Goal: Communication & Community: Participate in discussion

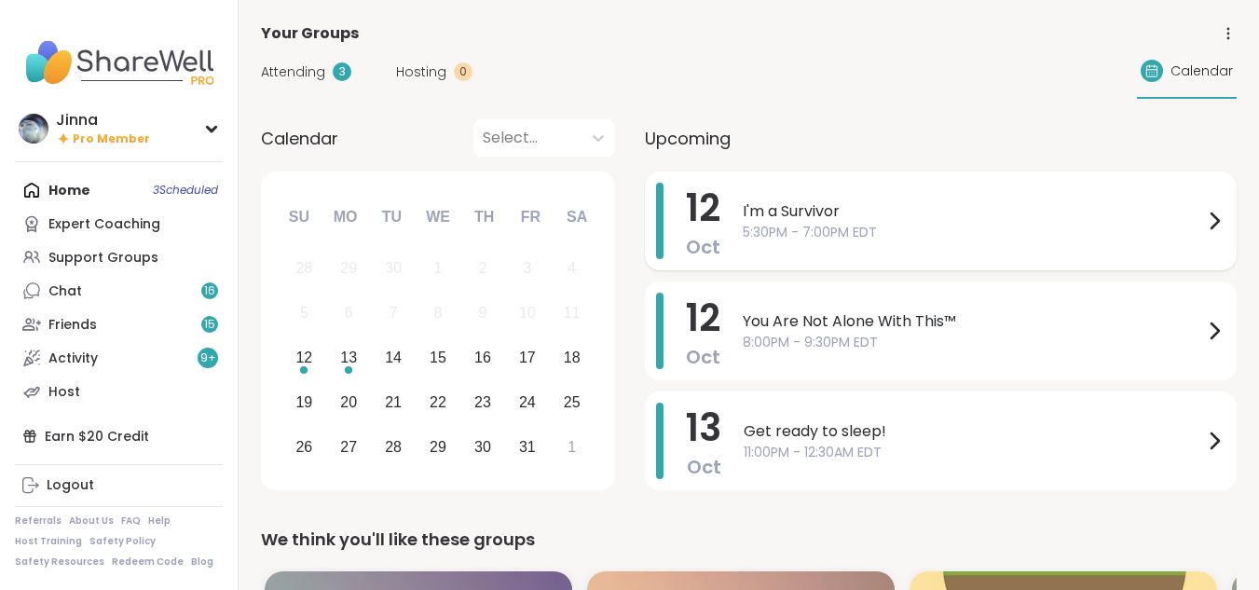
drag, startPoint x: 845, startPoint y: 216, endPoint x: 805, endPoint y: 228, distance: 41.9
click at [805, 228] on span "5:30PM - 7:00PM EDT" at bounding box center [973, 233] width 460 height 20
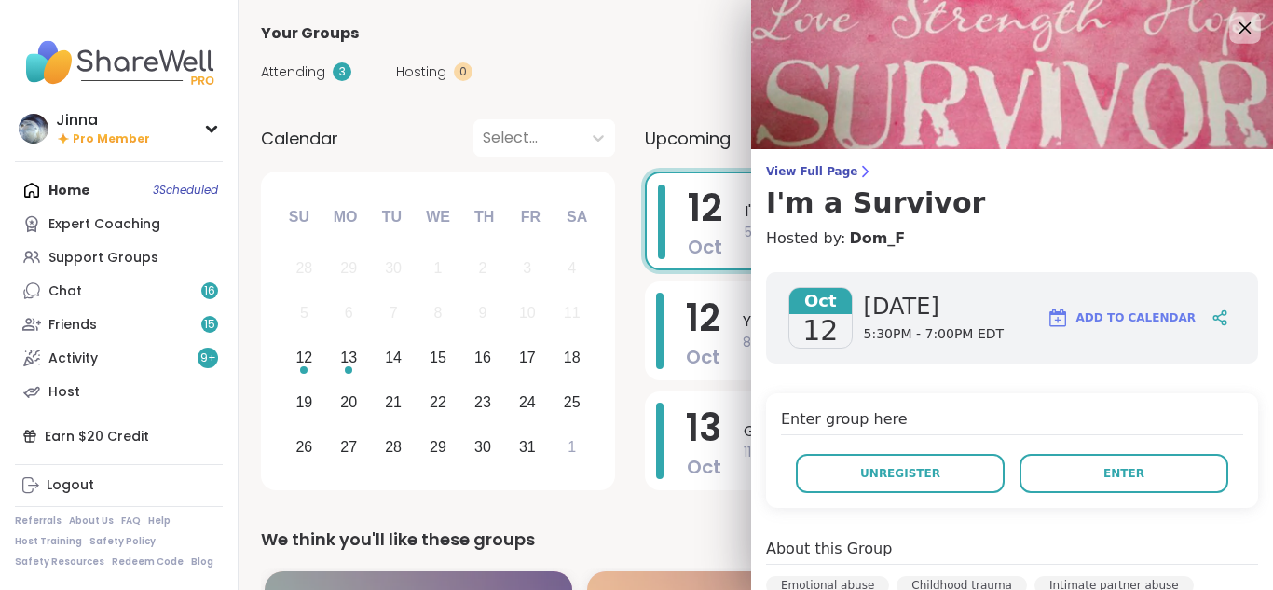
click at [1233, 19] on icon at bounding box center [1244, 27] width 23 height 23
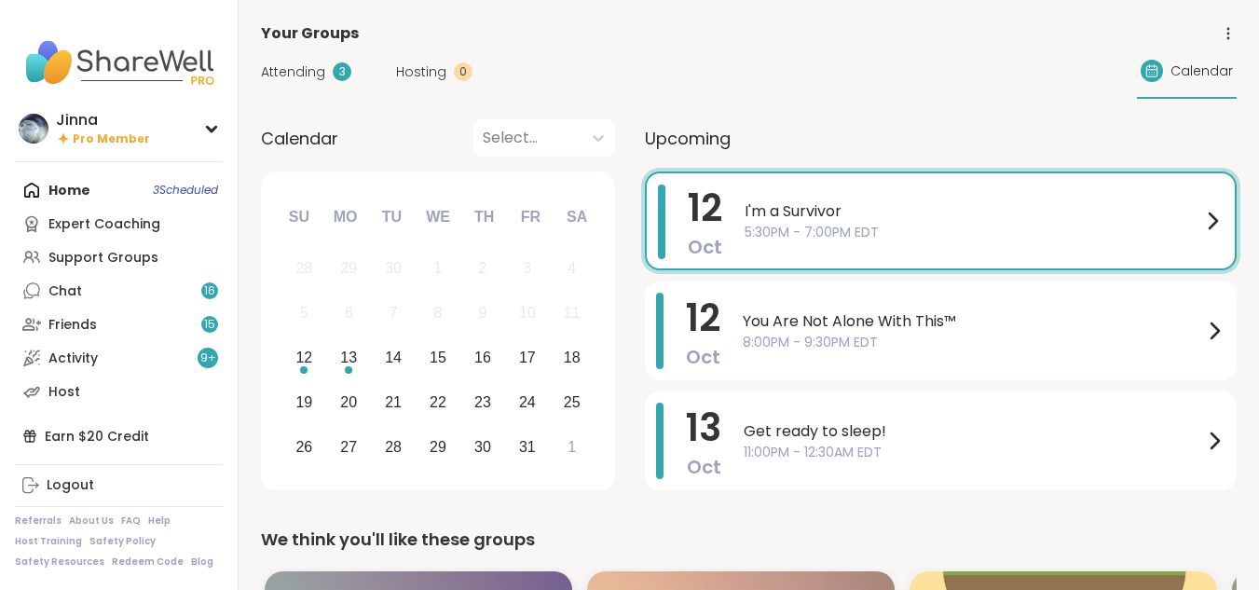
click at [830, 212] on span "I'm a Survivor" at bounding box center [973, 211] width 457 height 22
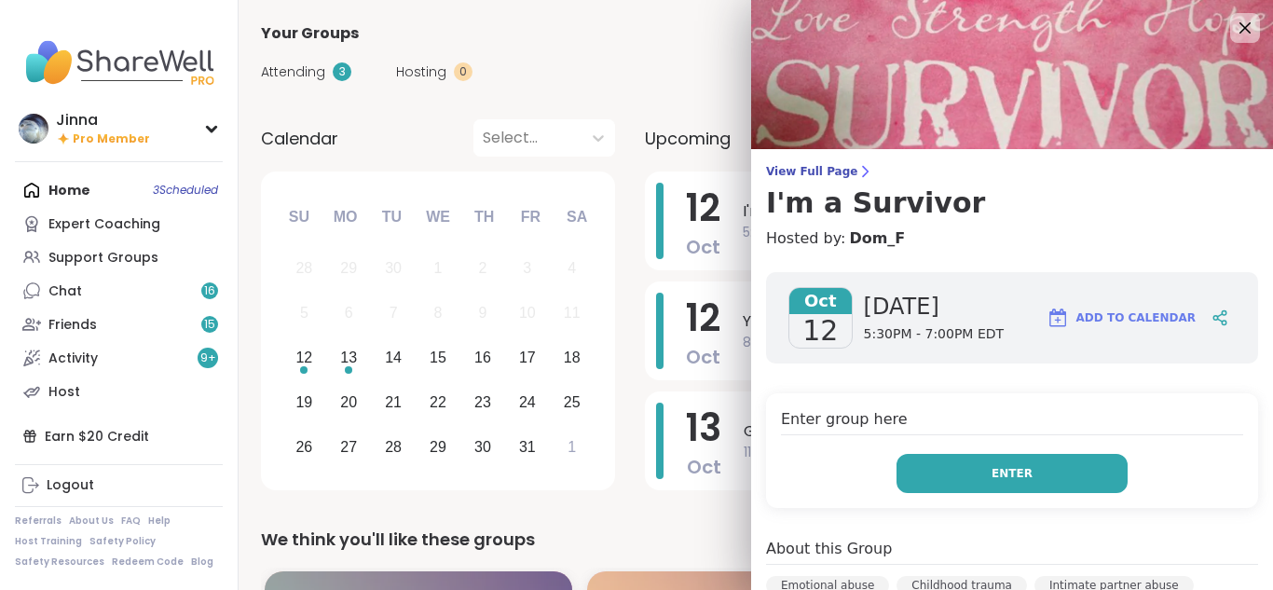
click at [992, 465] on span "Enter" at bounding box center [1012, 473] width 41 height 17
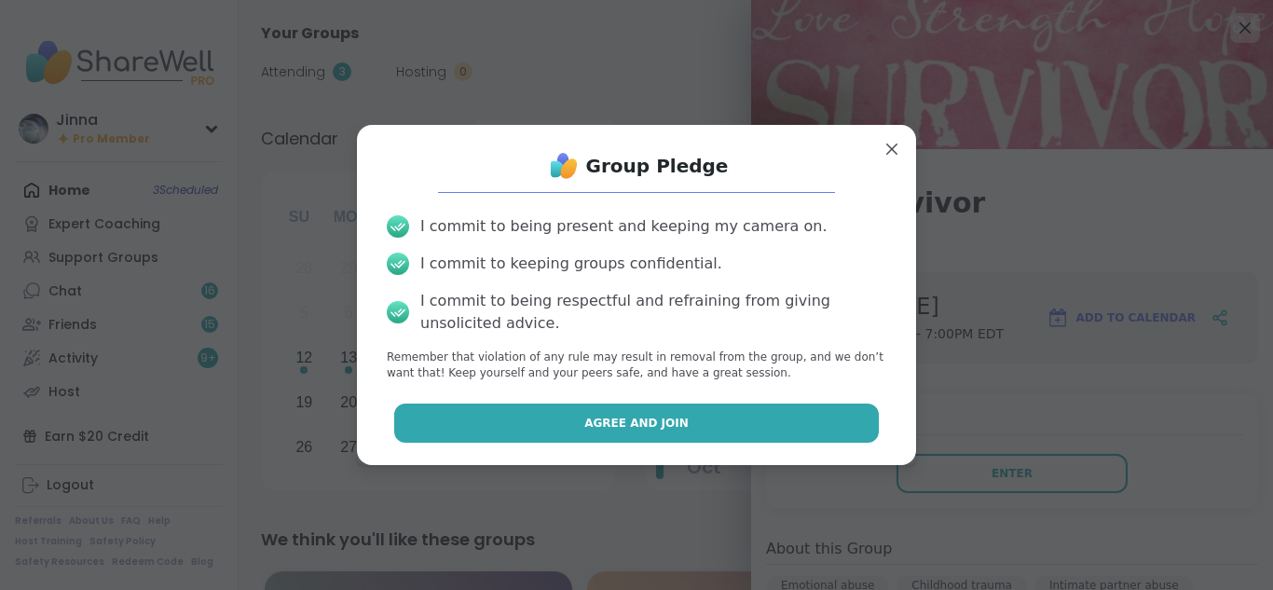
click at [656, 419] on span "Agree and Join" at bounding box center [636, 423] width 104 height 17
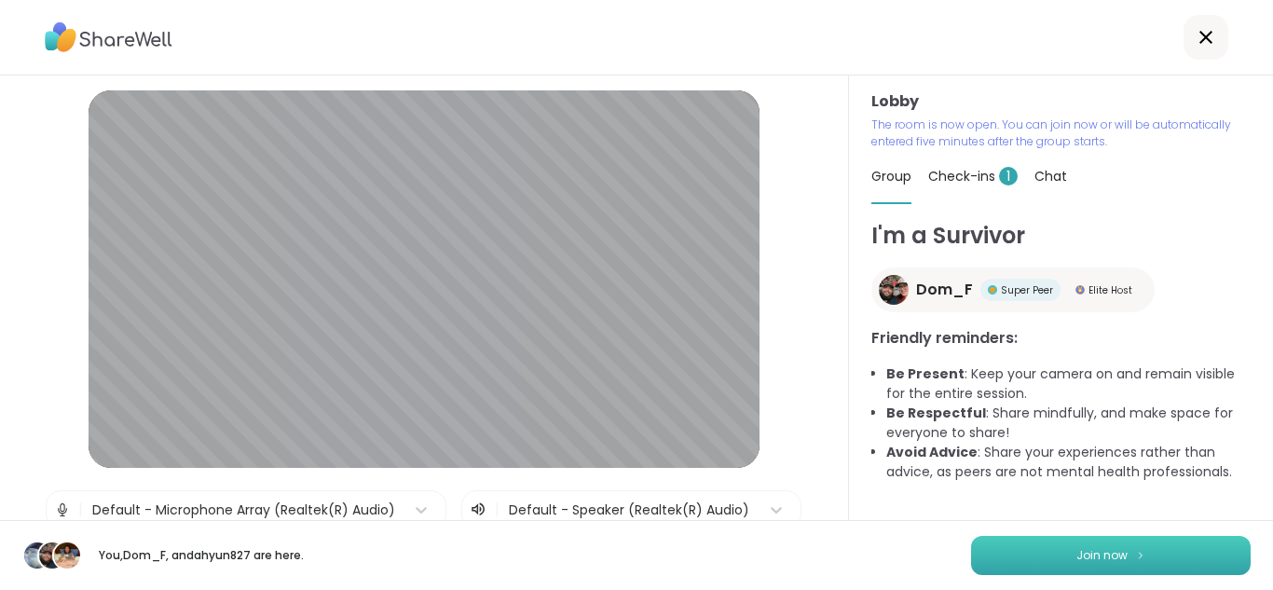
click at [1088, 546] on button "Join now" at bounding box center [1111, 555] width 280 height 39
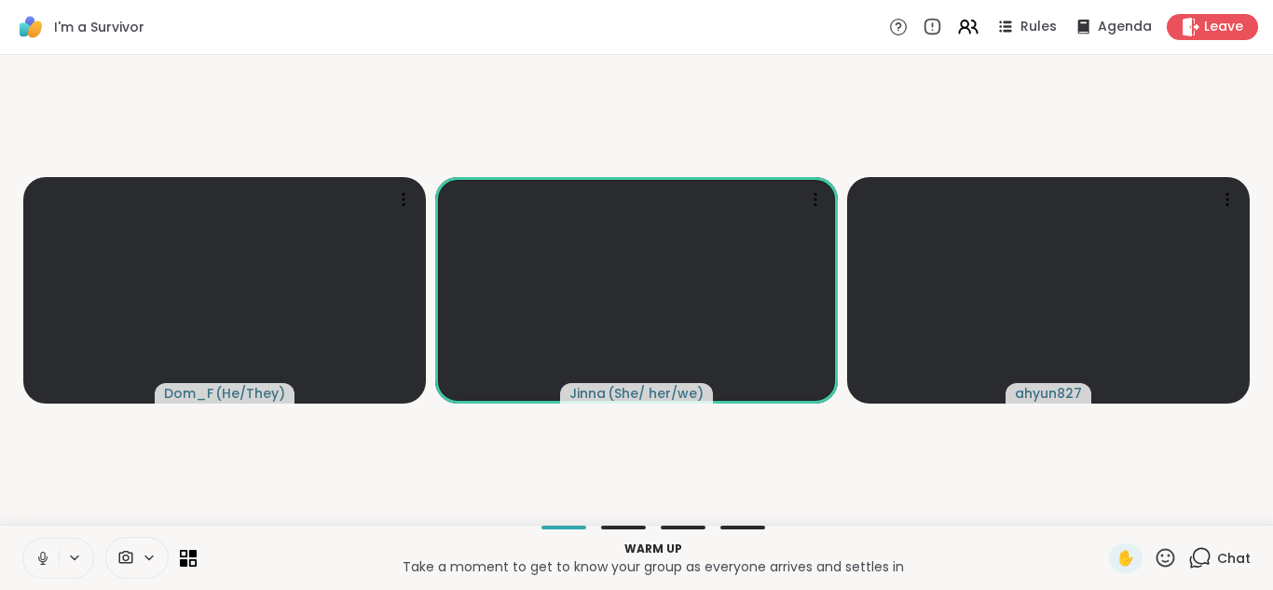
click at [38, 546] on button at bounding box center [40, 558] width 35 height 39
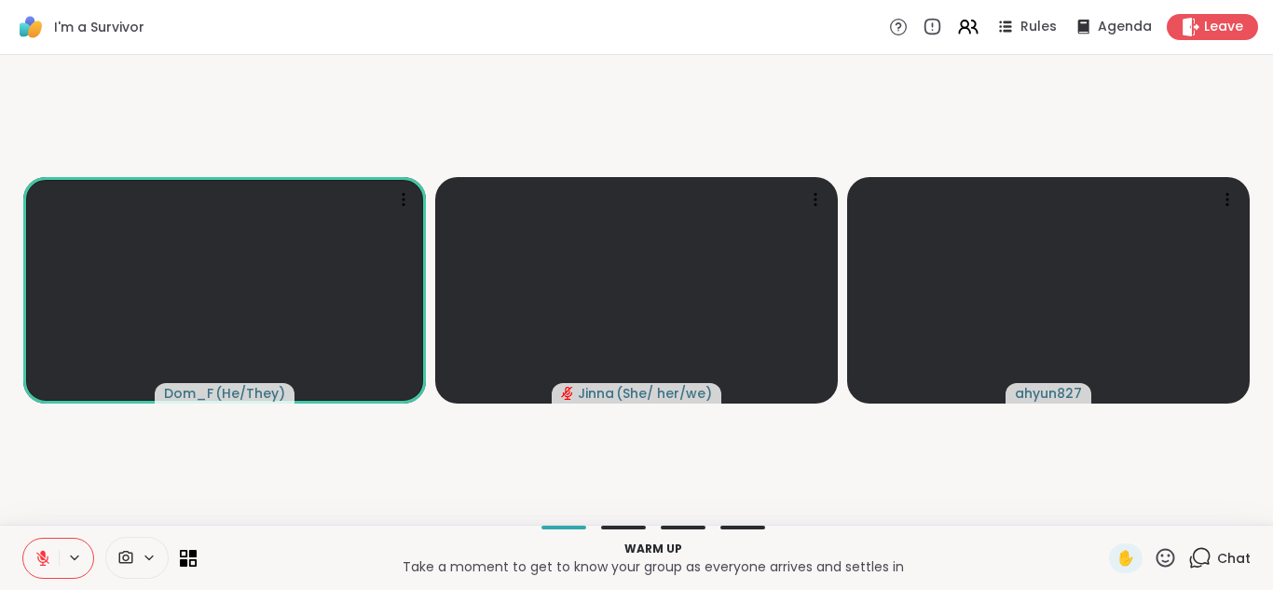
click at [38, 546] on button at bounding box center [40, 558] width 35 height 39
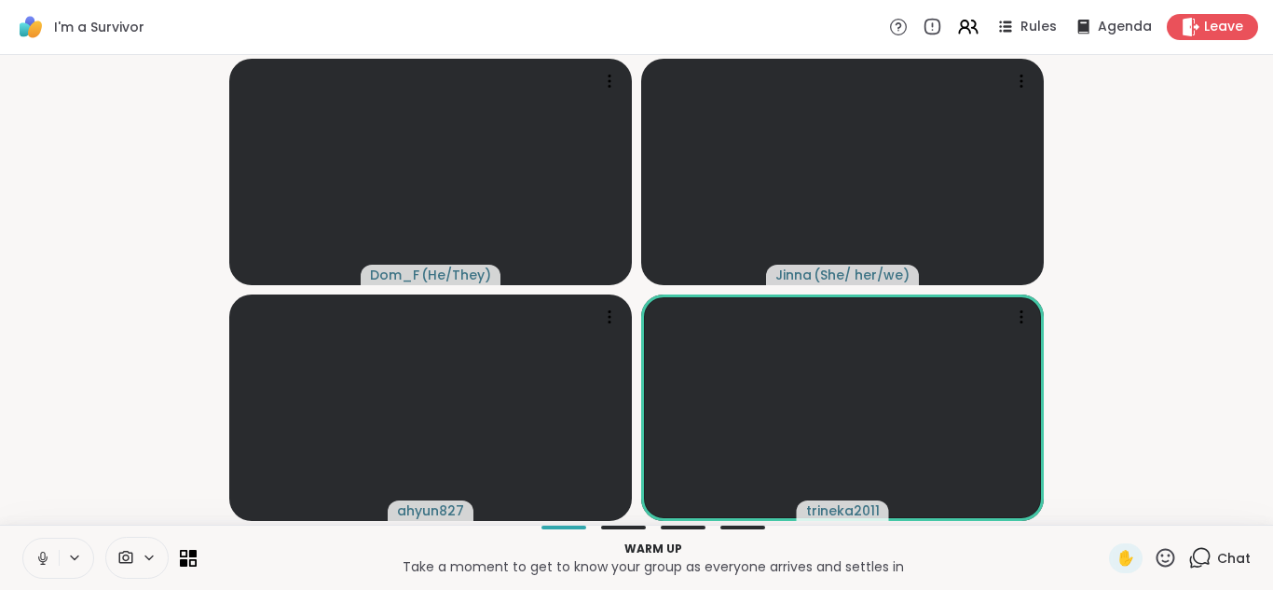
click at [40, 547] on button at bounding box center [40, 558] width 35 height 39
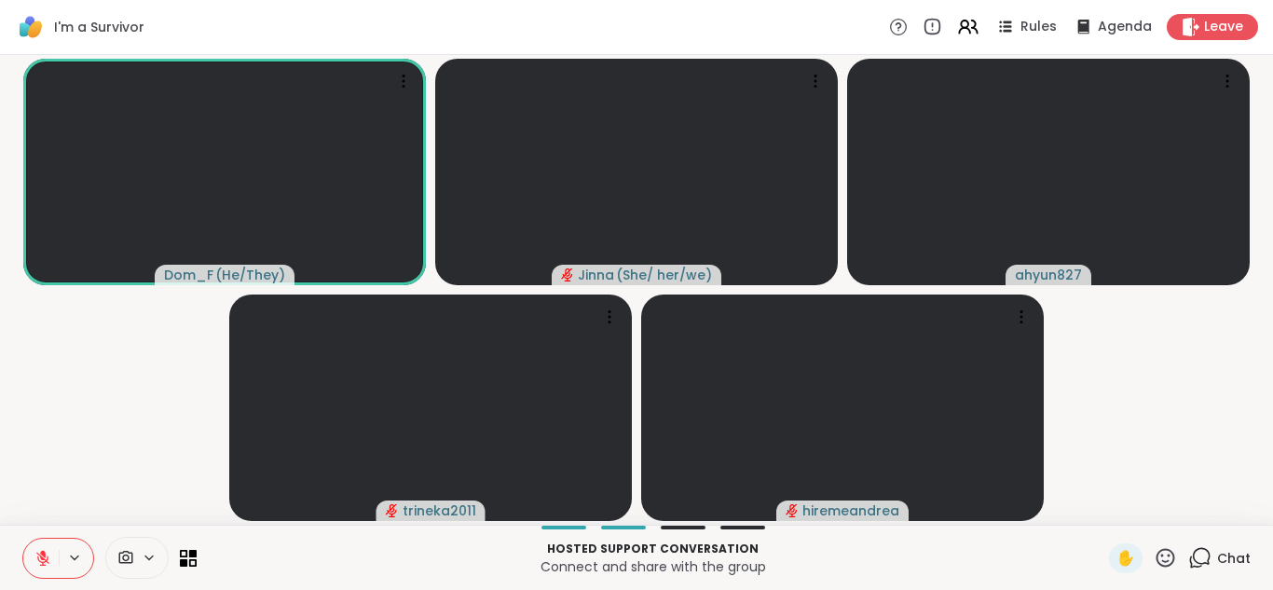
click at [40, 547] on button at bounding box center [40, 558] width 35 height 39
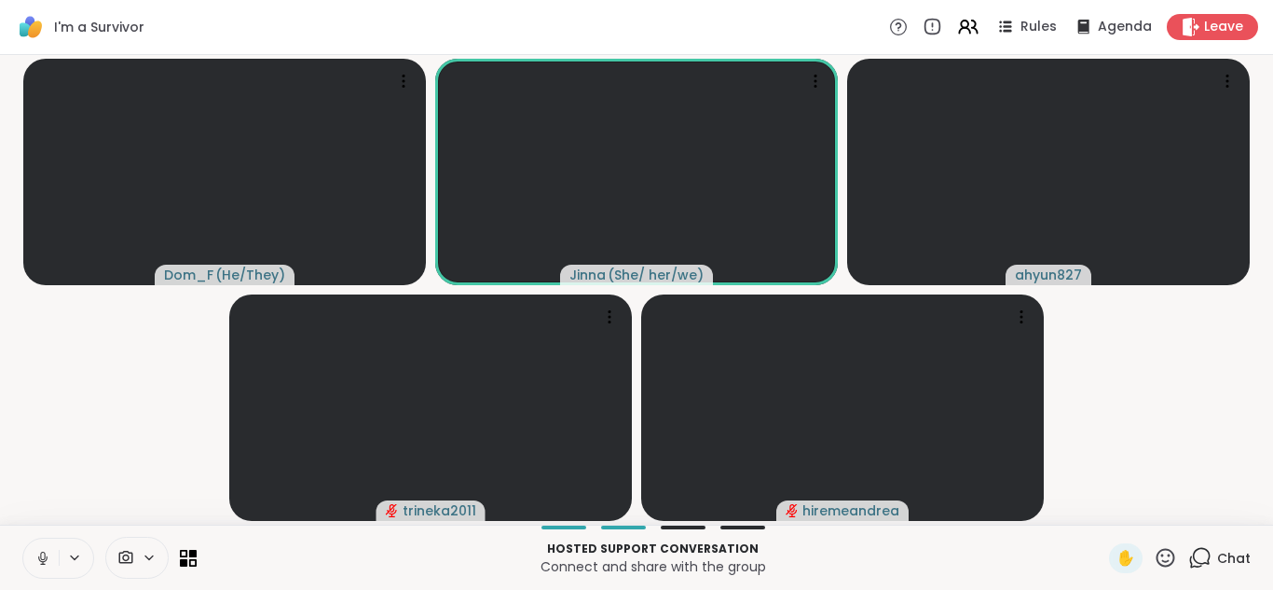
click at [40, 547] on button at bounding box center [40, 558] width 35 height 39
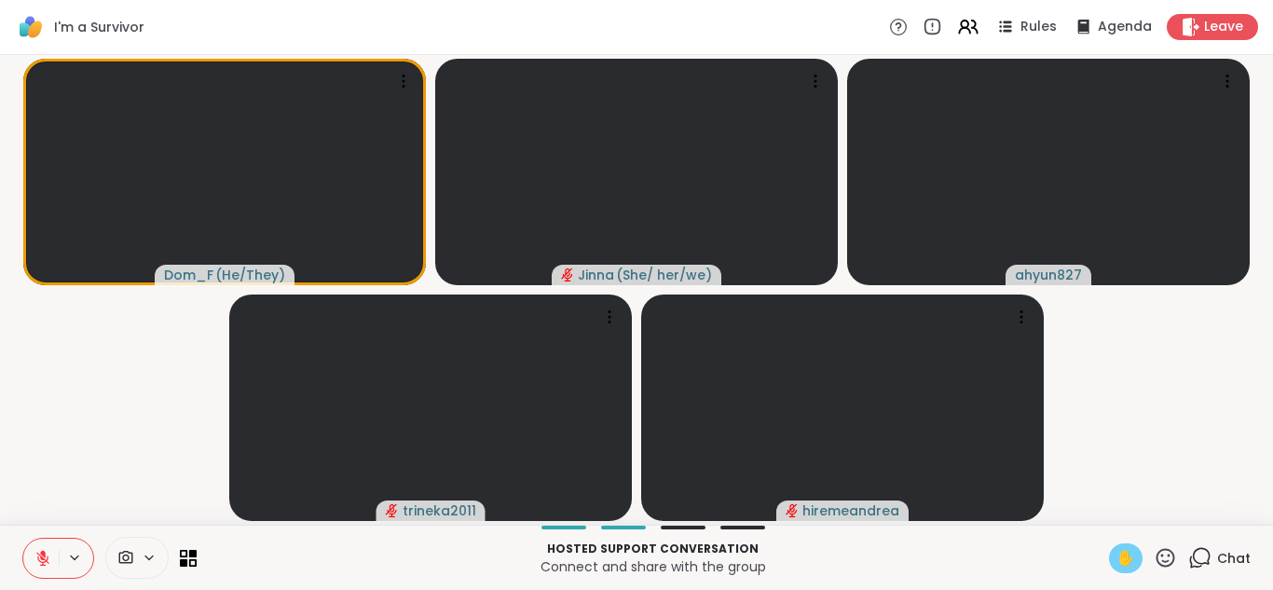
click at [1116, 547] on span "✋" at bounding box center [1125, 558] width 19 height 22
click at [41, 544] on button at bounding box center [40, 558] width 35 height 39
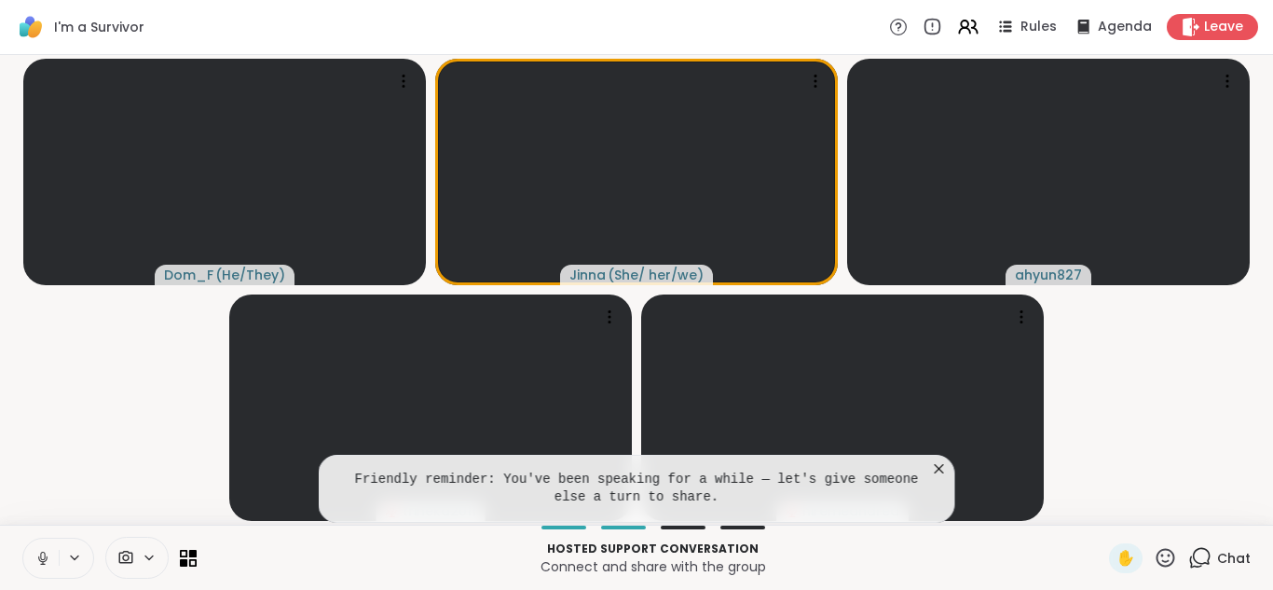
click at [41, 544] on button at bounding box center [40, 558] width 35 height 39
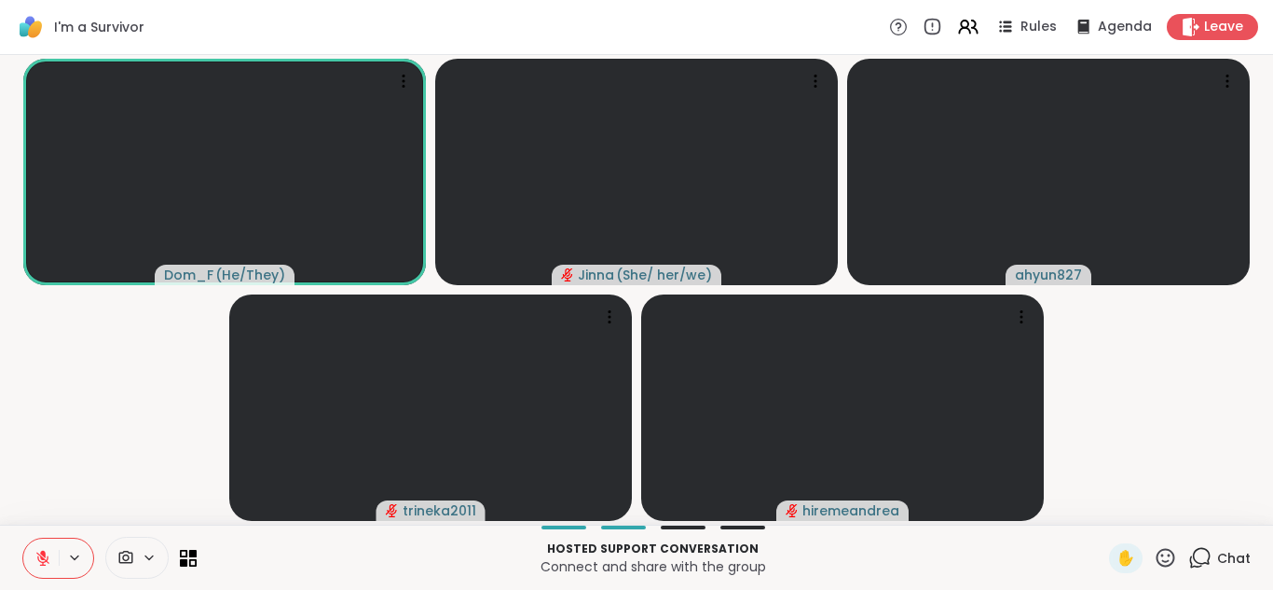
click at [41, 544] on button at bounding box center [40, 558] width 35 height 39
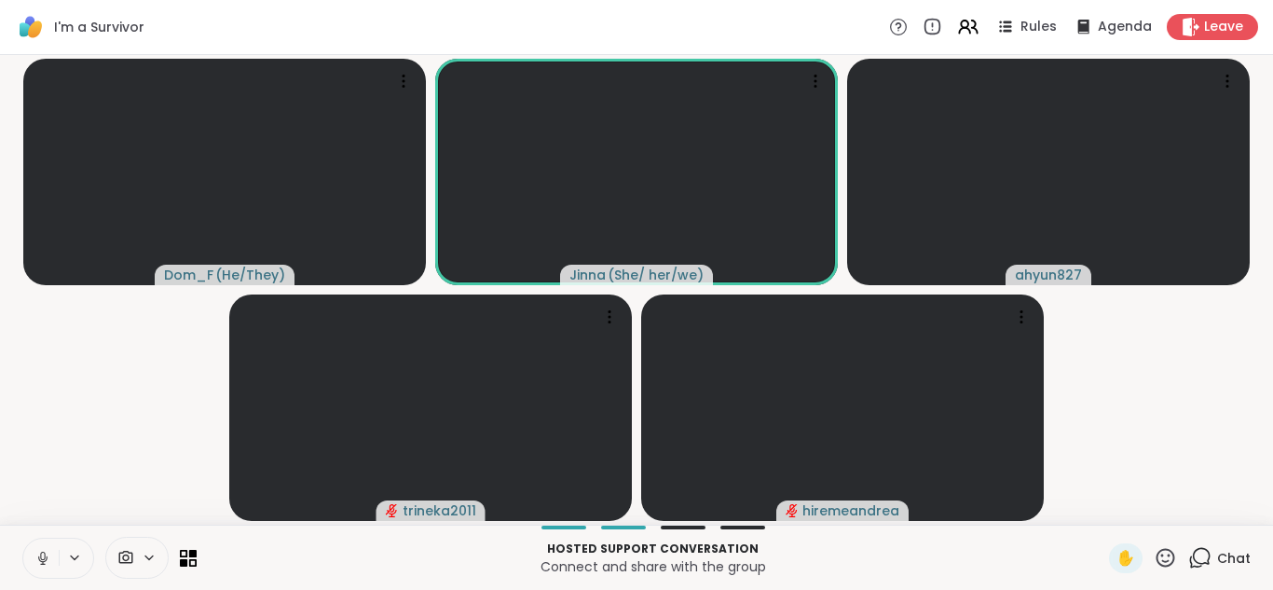
click at [41, 544] on button at bounding box center [40, 558] width 35 height 39
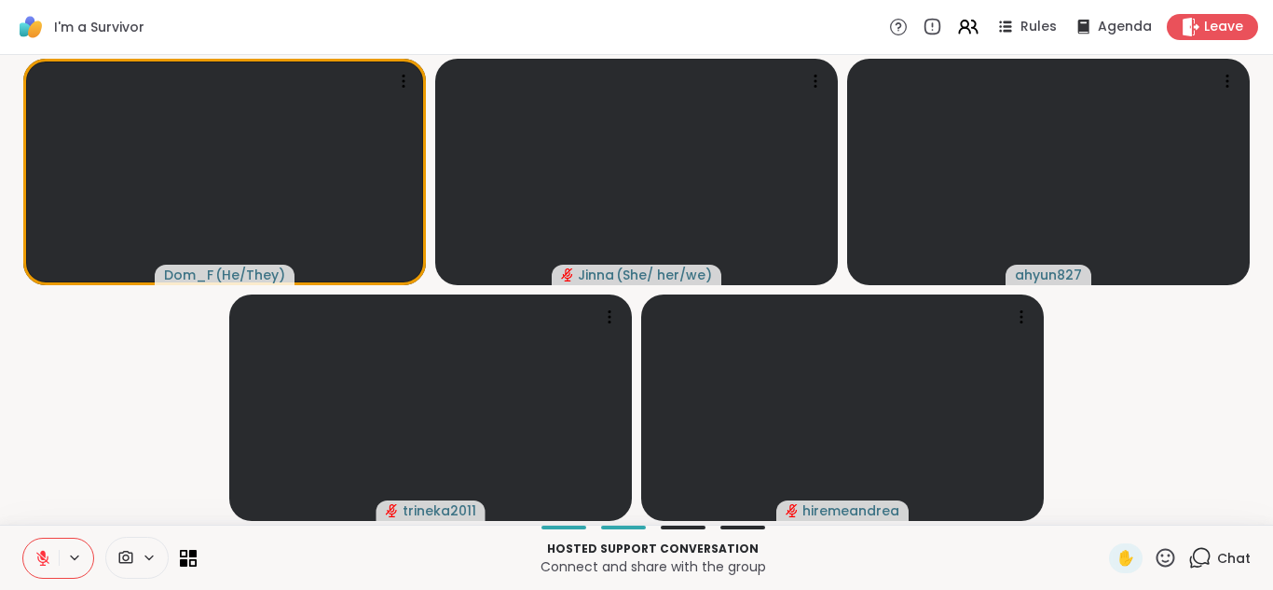
click at [36, 544] on button at bounding box center [40, 558] width 35 height 39
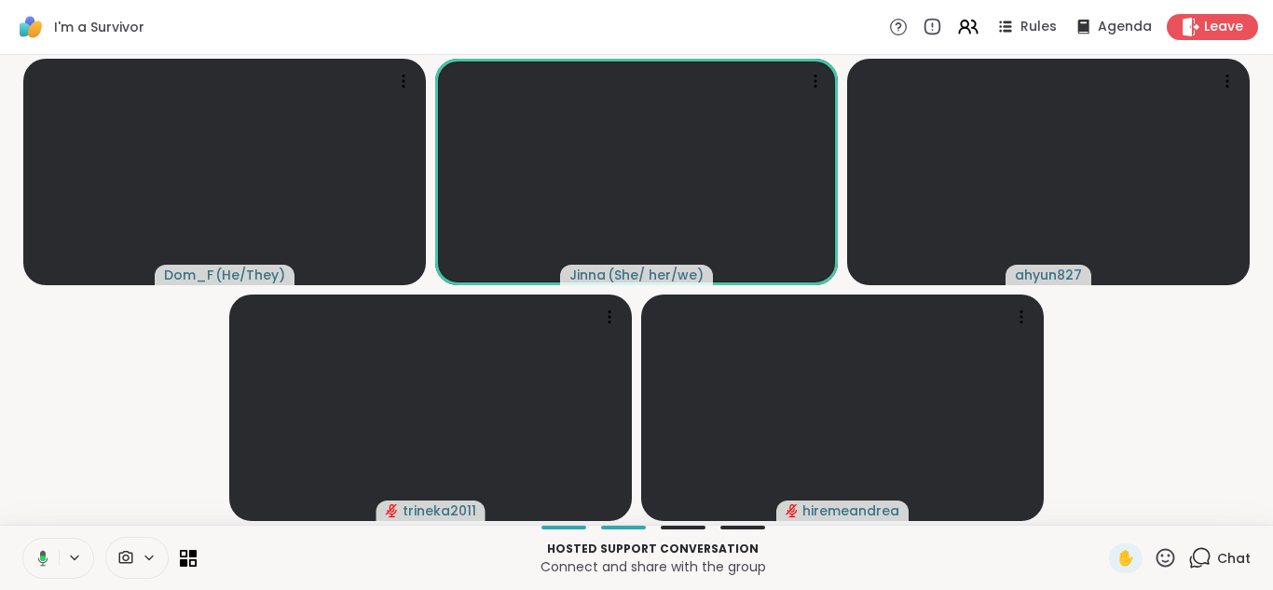
click at [36, 544] on button at bounding box center [40, 558] width 38 height 39
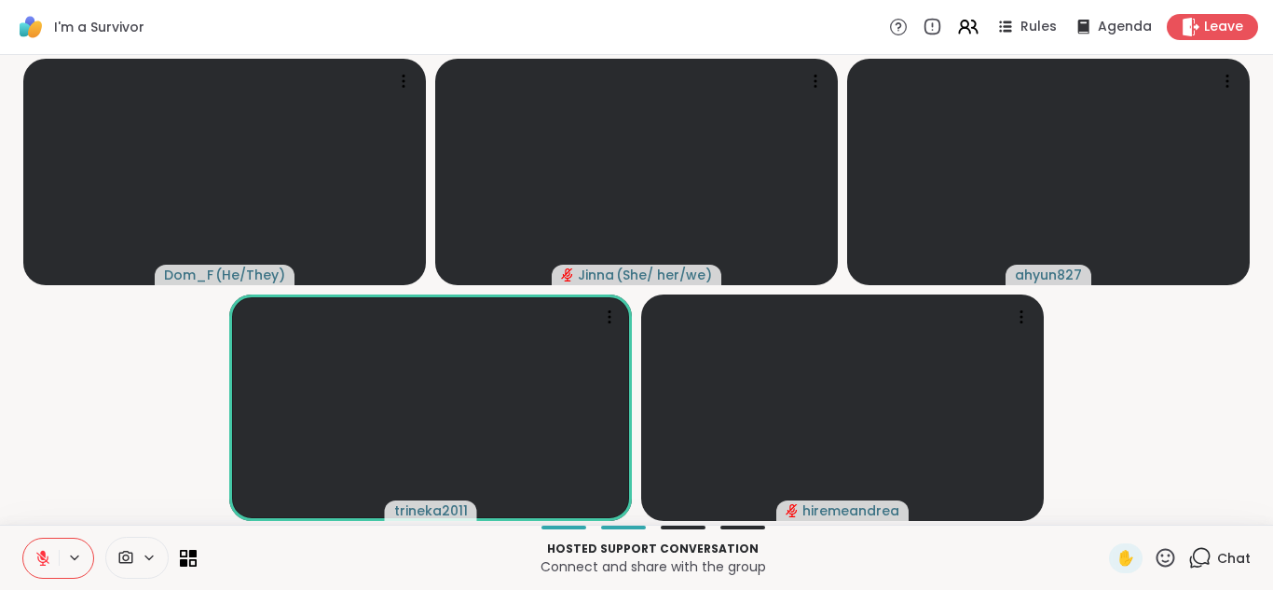
click at [1157, 549] on icon at bounding box center [1166, 557] width 19 height 19
click at [1020, 565] on p "Connect and share with the group" at bounding box center [653, 566] width 890 height 19
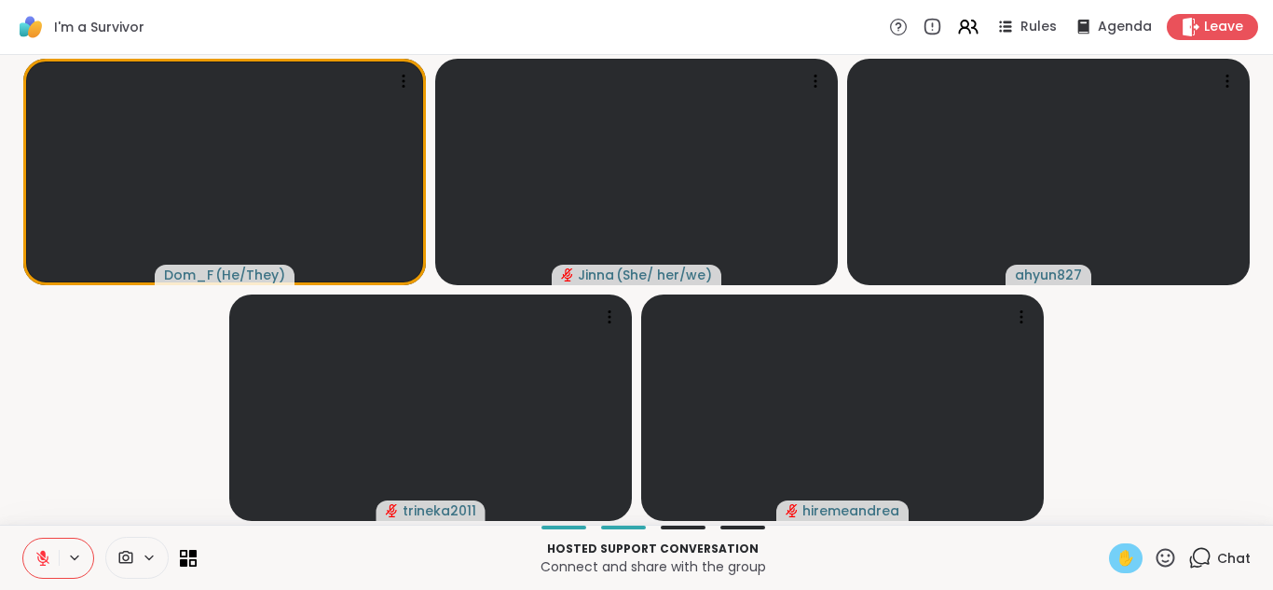
click at [1116, 549] on span "✋" at bounding box center [1125, 558] width 19 height 22
click at [38, 550] on icon at bounding box center [42, 558] width 17 height 17
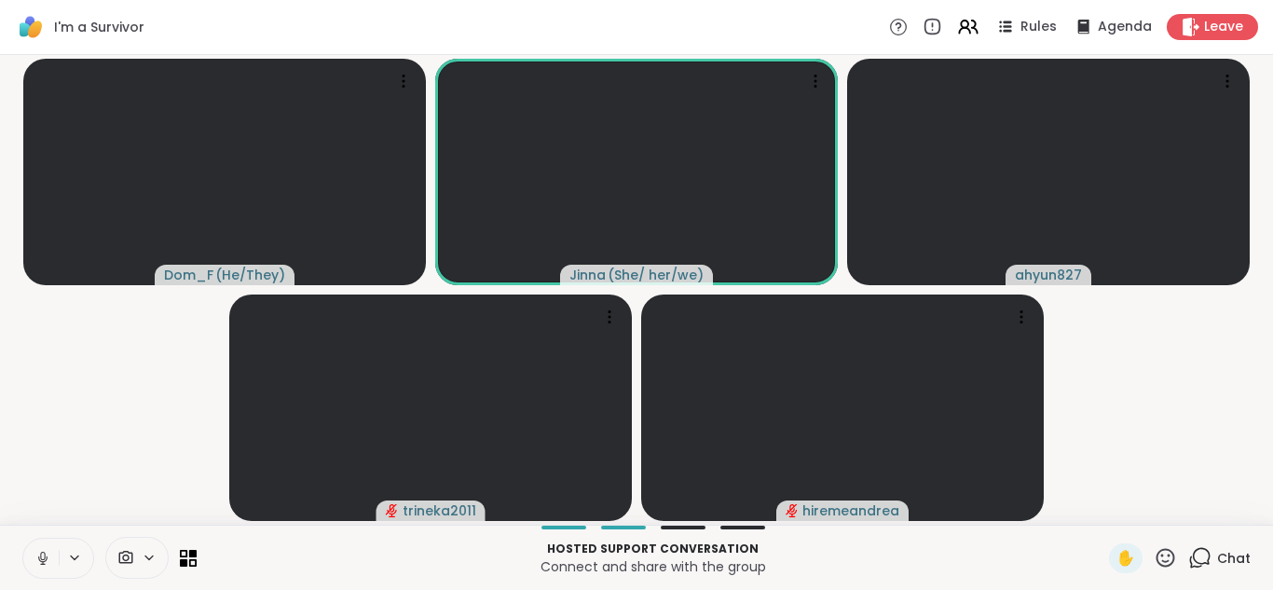
click at [38, 550] on icon at bounding box center [42, 558] width 17 height 17
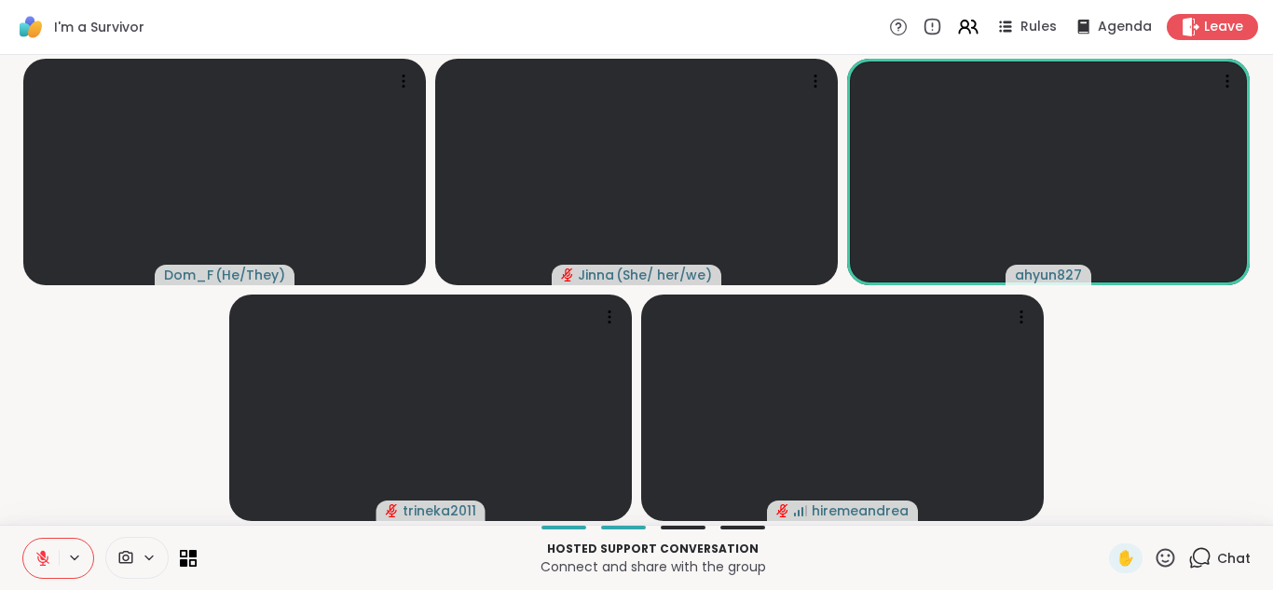
click at [1154, 547] on icon at bounding box center [1165, 557] width 23 height 23
click at [1102, 498] on span "❤️" at bounding box center [1111, 509] width 19 height 22
click at [1116, 550] on span "✋" at bounding box center [1125, 558] width 19 height 22
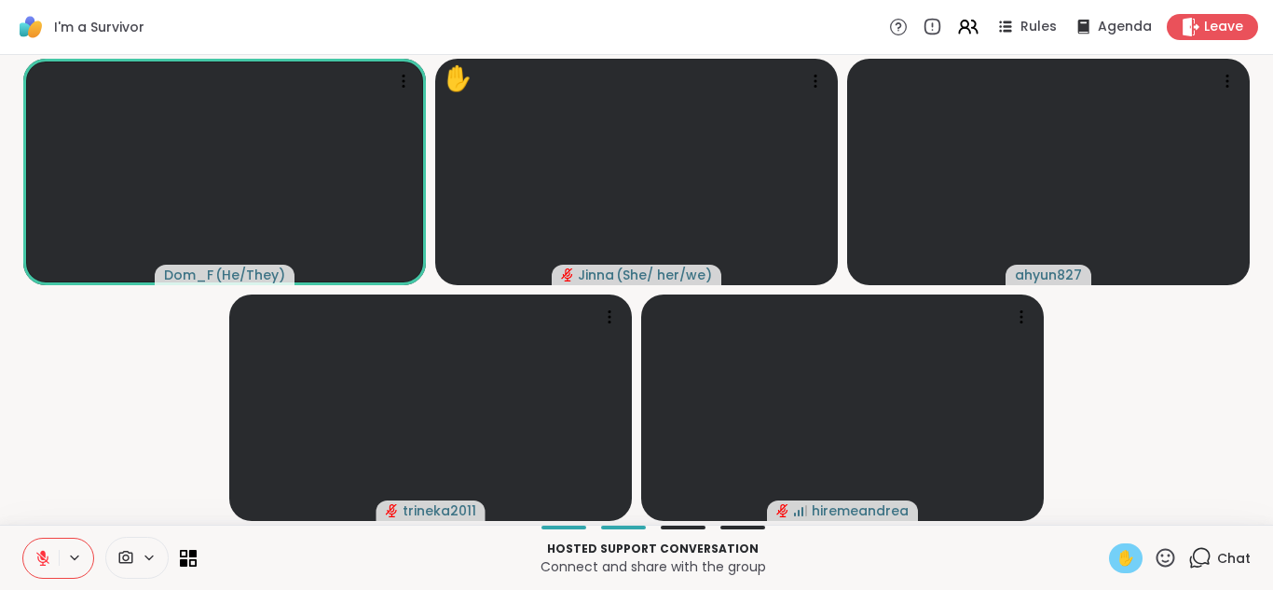
click at [1116, 550] on span "✋" at bounding box center [1125, 558] width 19 height 22
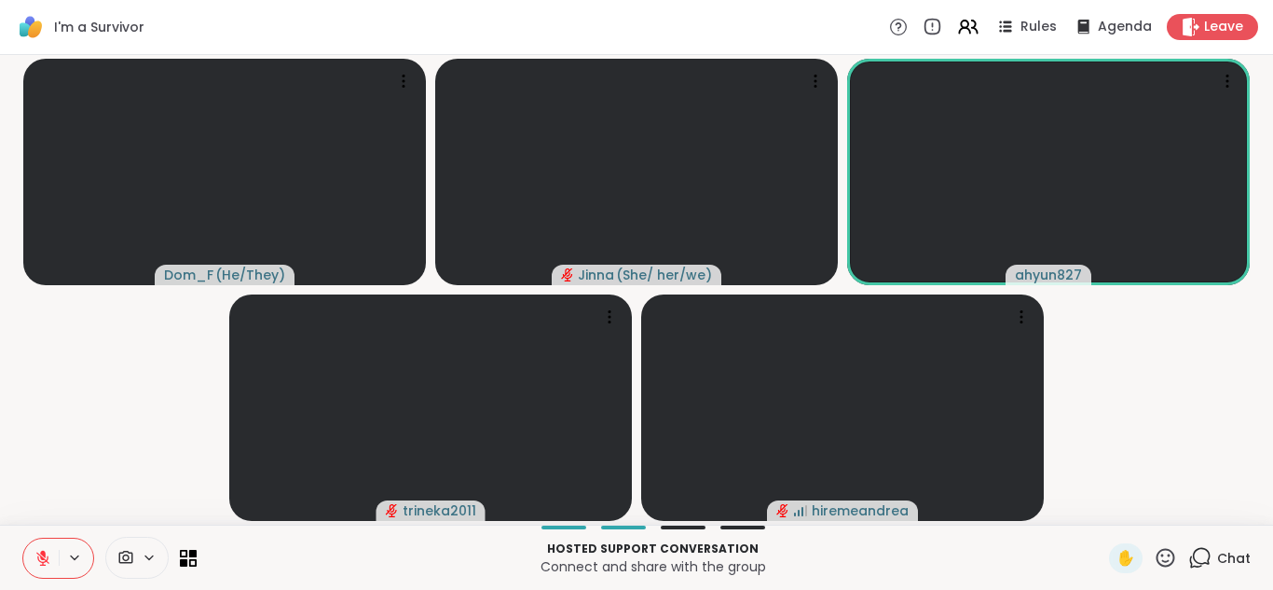
click at [39, 545] on button at bounding box center [40, 558] width 35 height 39
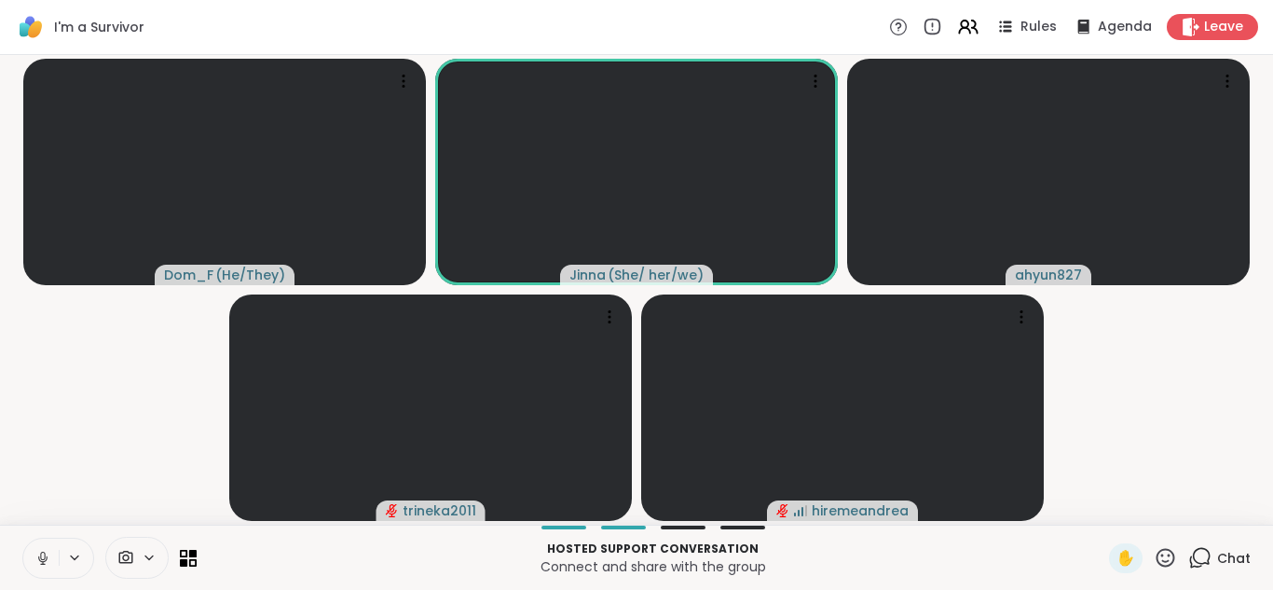
click at [39, 545] on button at bounding box center [40, 558] width 35 height 39
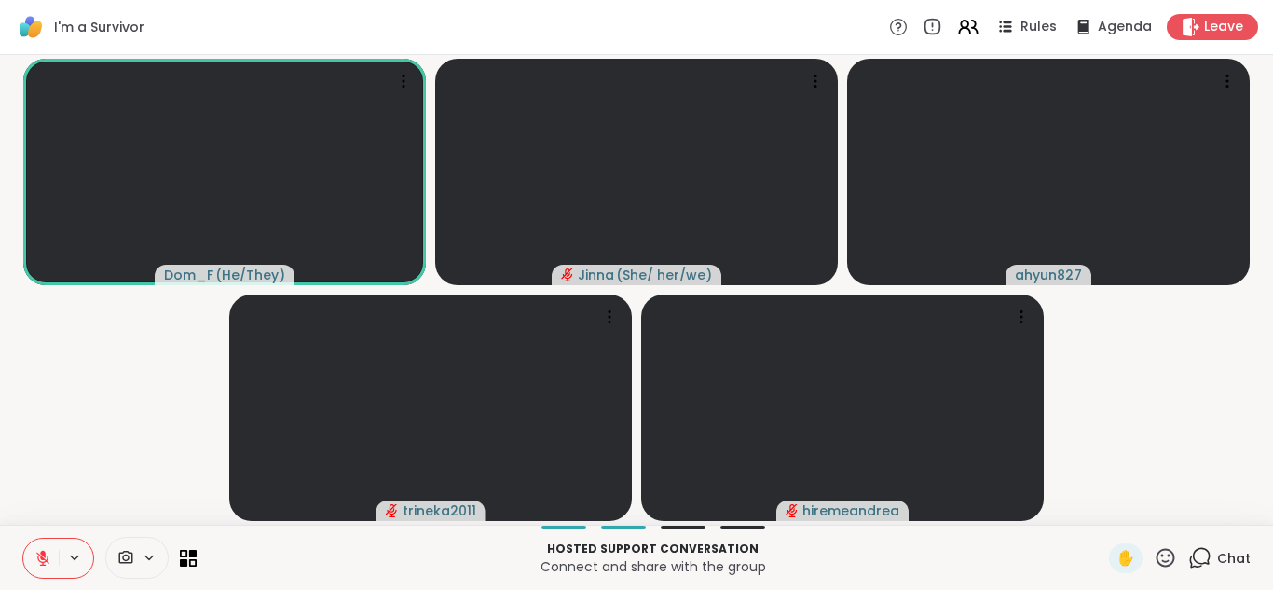
click at [1157, 549] on icon at bounding box center [1166, 557] width 19 height 19
click at [1102, 501] on span "❤️" at bounding box center [1111, 509] width 19 height 22
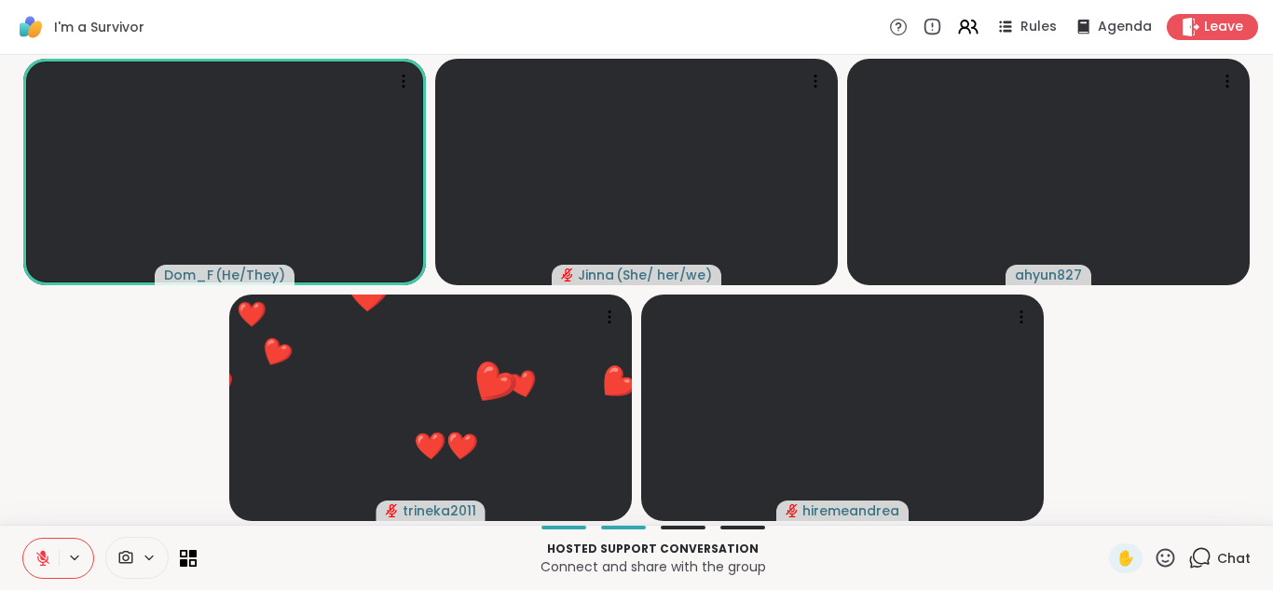
click at [1157, 551] on icon at bounding box center [1166, 557] width 19 height 19
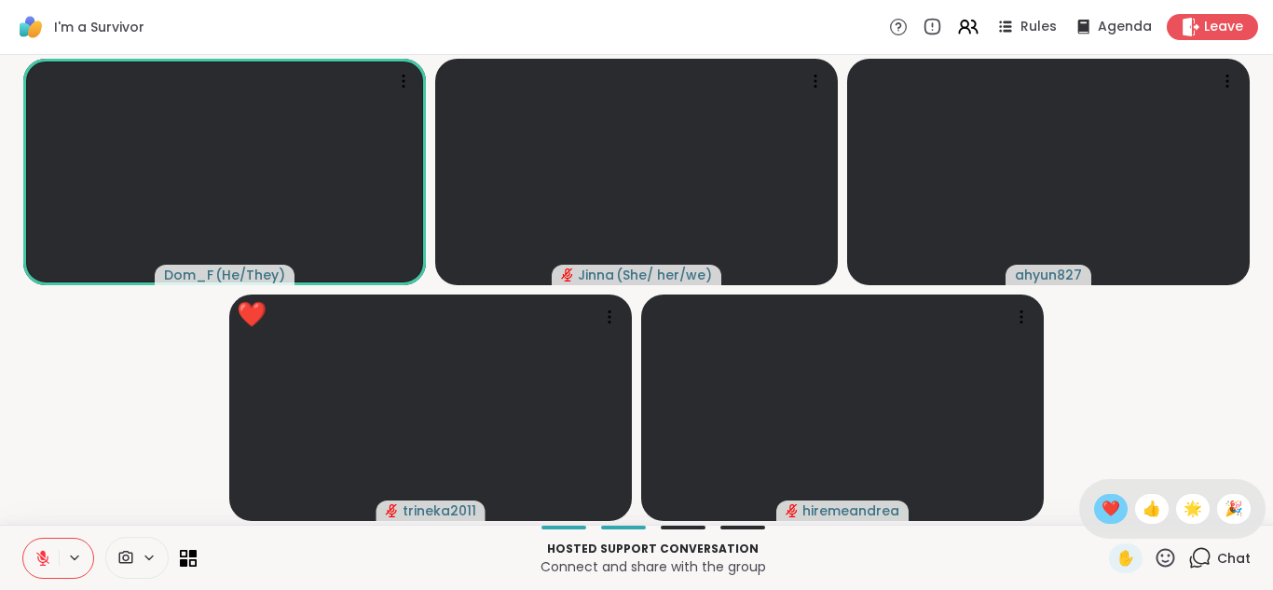
click at [1102, 500] on span "❤️" at bounding box center [1111, 509] width 19 height 22
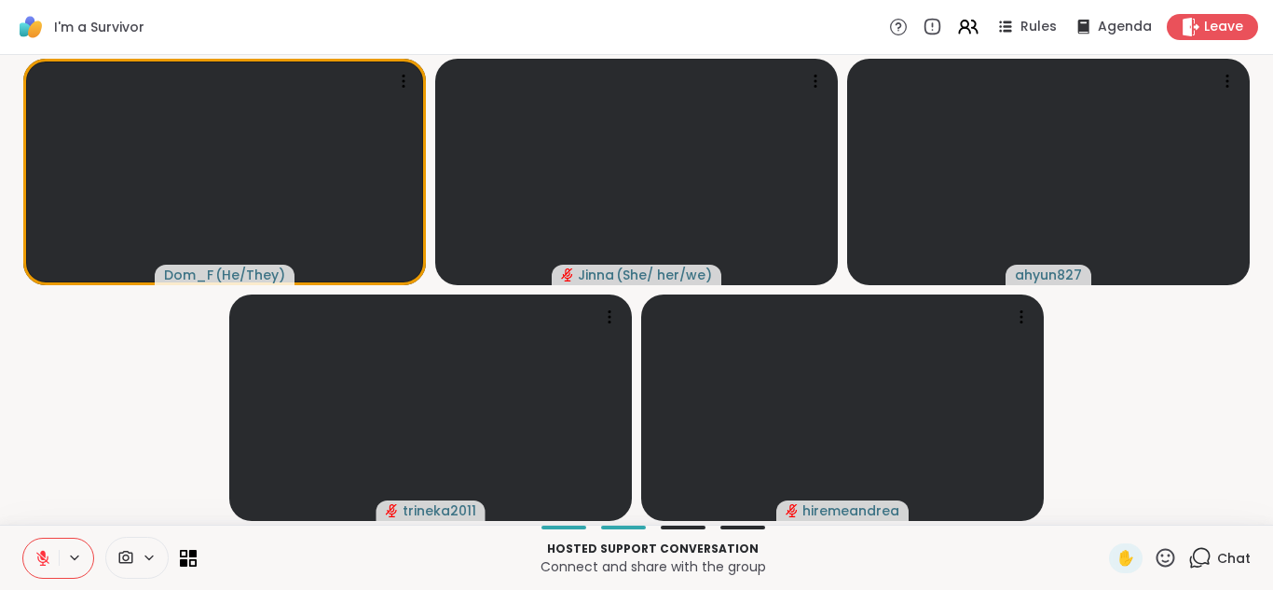
click at [1154, 554] on icon at bounding box center [1165, 557] width 23 height 23
click at [1102, 500] on span "❤️" at bounding box center [1111, 509] width 19 height 22
click at [1157, 550] on icon at bounding box center [1166, 557] width 19 height 19
click at [1102, 498] on span "❤️" at bounding box center [1111, 509] width 19 height 22
click at [1154, 548] on icon at bounding box center [1165, 557] width 23 height 23
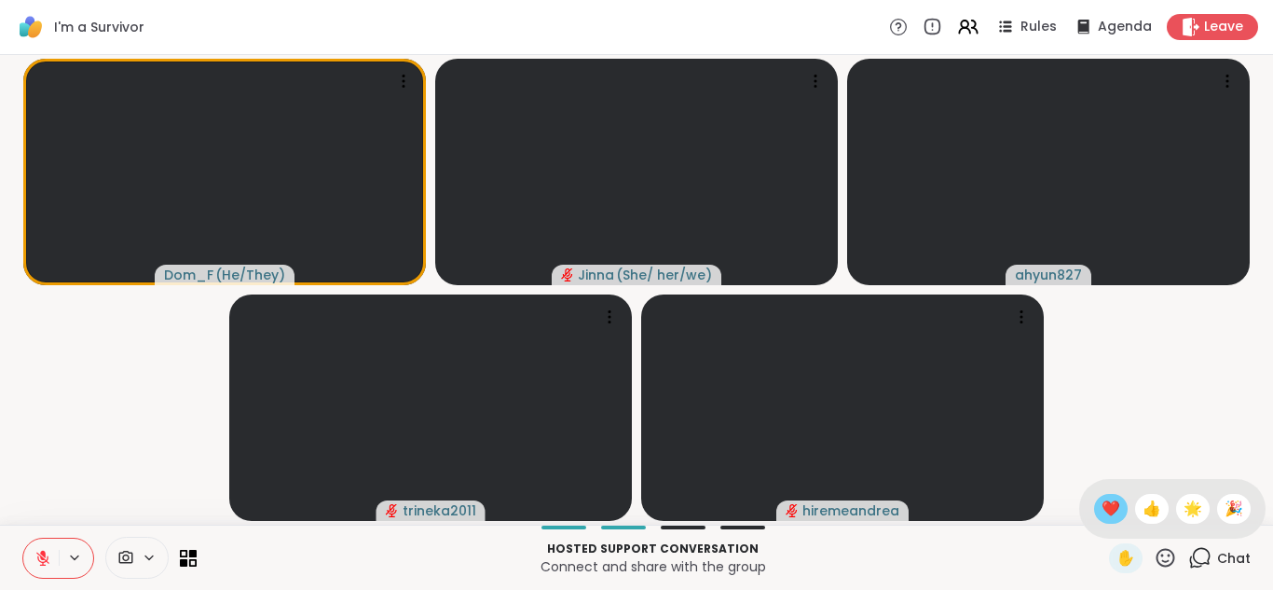
click at [1102, 500] on span "❤️" at bounding box center [1111, 509] width 19 height 22
click at [1157, 549] on icon at bounding box center [1166, 557] width 19 height 19
click at [1102, 503] on span "❤️" at bounding box center [1111, 509] width 19 height 22
click at [1154, 553] on icon at bounding box center [1165, 557] width 23 height 23
click at [1102, 500] on span "❤️" at bounding box center [1111, 509] width 19 height 22
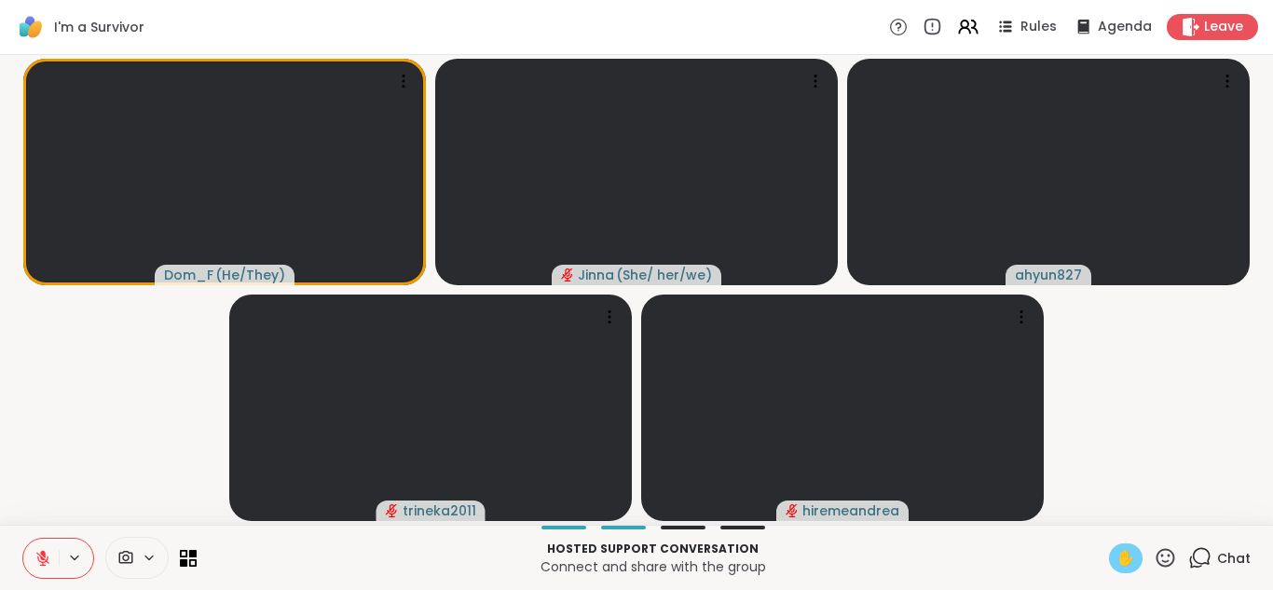
click at [1116, 550] on span "✋" at bounding box center [1125, 558] width 19 height 22
click at [1157, 550] on icon at bounding box center [1166, 557] width 19 height 19
click at [1094, 496] on div "❤️" at bounding box center [1111, 509] width 34 height 30
click at [1154, 547] on icon at bounding box center [1165, 557] width 23 height 23
click at [1102, 500] on span "❤️" at bounding box center [1111, 509] width 19 height 22
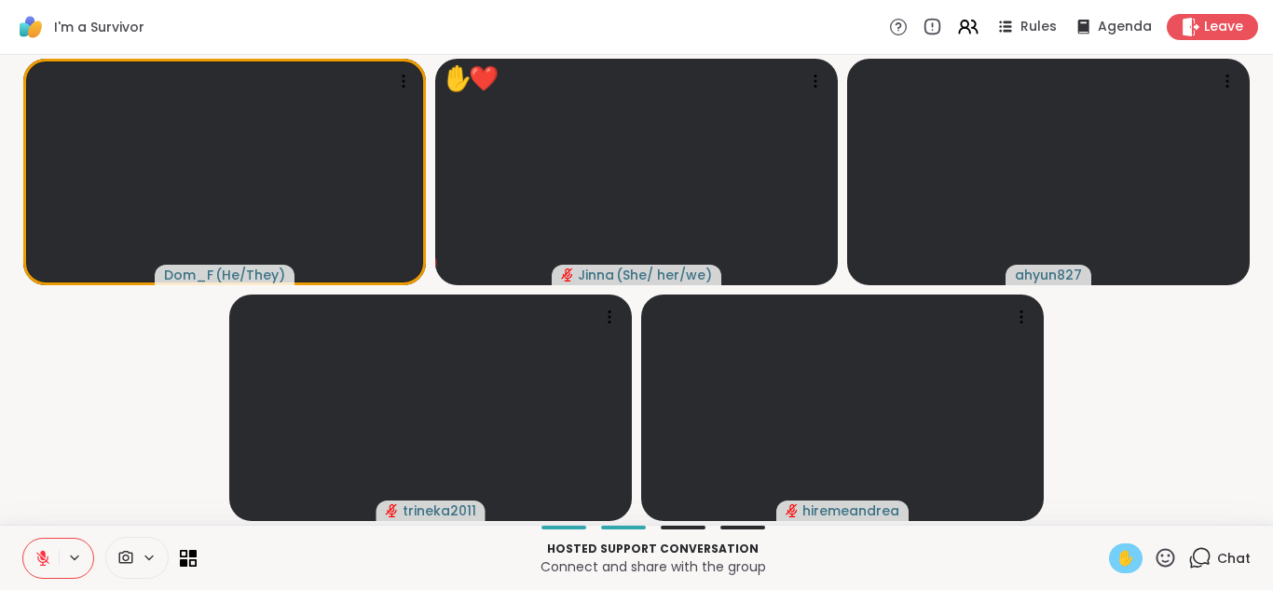
click at [1116, 554] on span "✋" at bounding box center [1125, 558] width 19 height 22
click at [40, 544] on button at bounding box center [40, 558] width 35 height 39
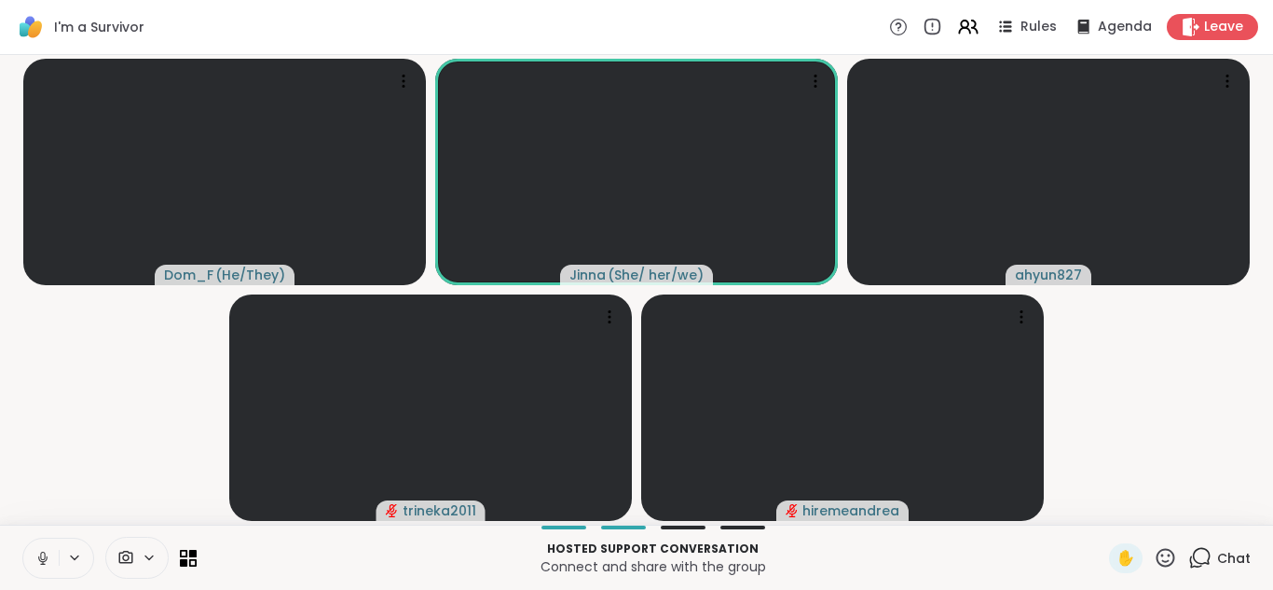
click at [40, 544] on button at bounding box center [40, 558] width 35 height 39
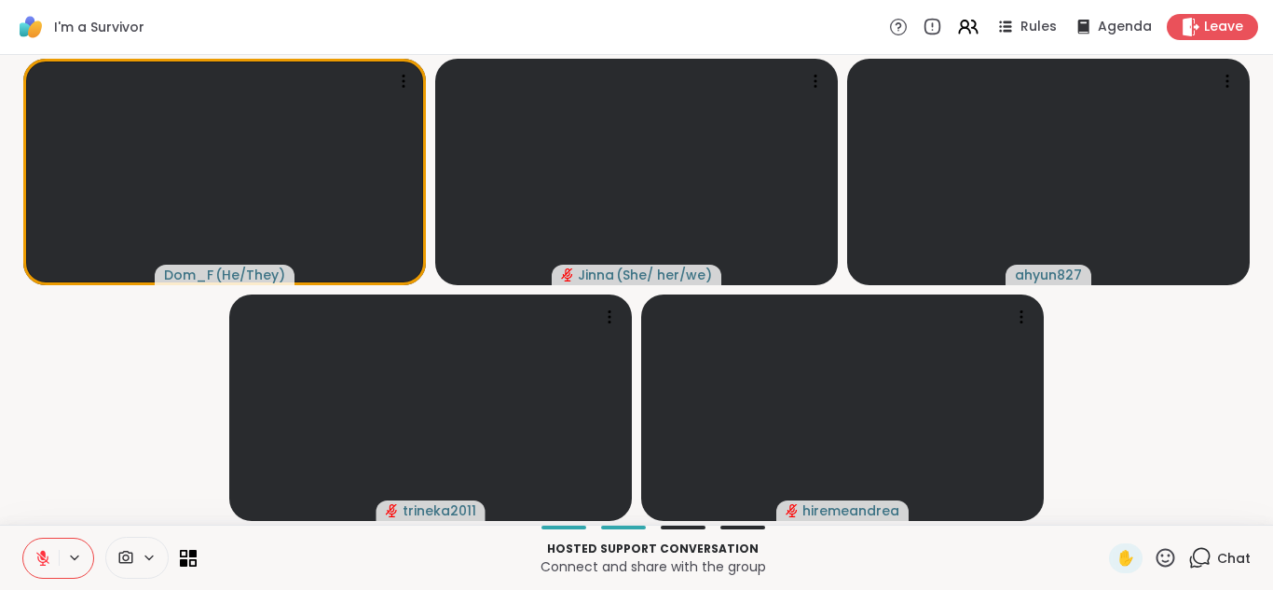
click at [1188, 549] on icon at bounding box center [1199, 557] width 23 height 23
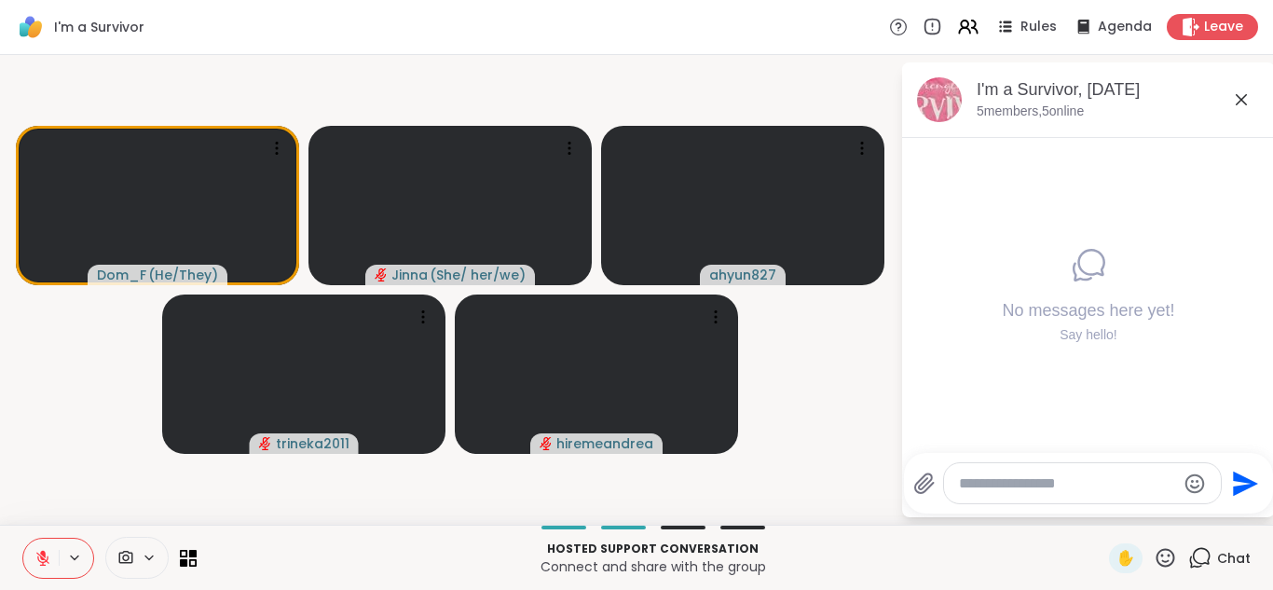
click at [964, 477] on textarea "Type your message" at bounding box center [1067, 483] width 217 height 19
type textarea "**********"
click at [1245, 477] on icon "Send" at bounding box center [1248, 483] width 25 height 25
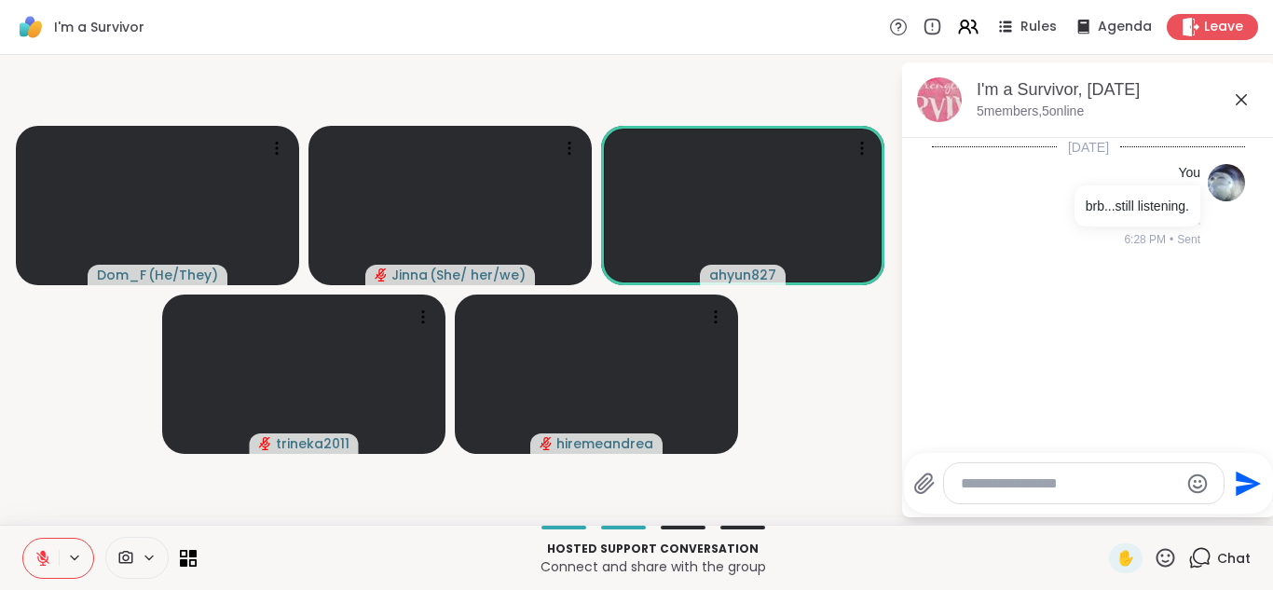
click at [1241, 475] on icon "Send" at bounding box center [1248, 483] width 25 height 25
click at [1236, 474] on icon "Send" at bounding box center [1248, 483] width 25 height 25
click at [1239, 89] on icon at bounding box center [1241, 100] width 22 height 22
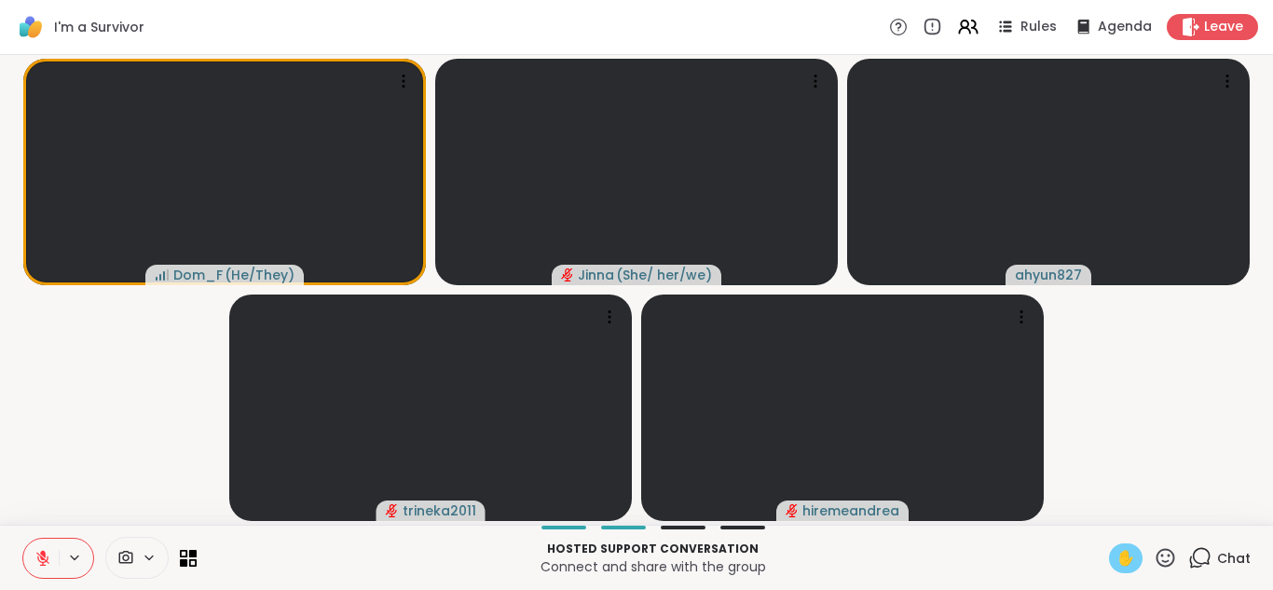
click at [1116, 552] on span "✋" at bounding box center [1125, 558] width 19 height 22
click at [44, 544] on button at bounding box center [40, 558] width 35 height 39
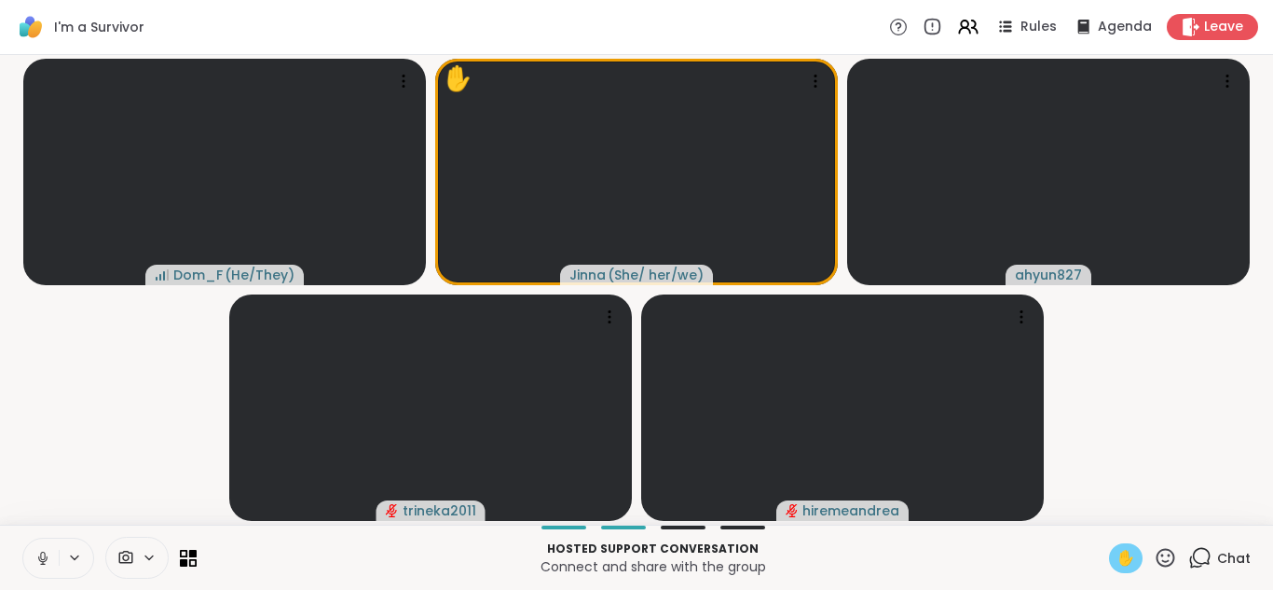
click at [38, 545] on button at bounding box center [40, 558] width 35 height 39
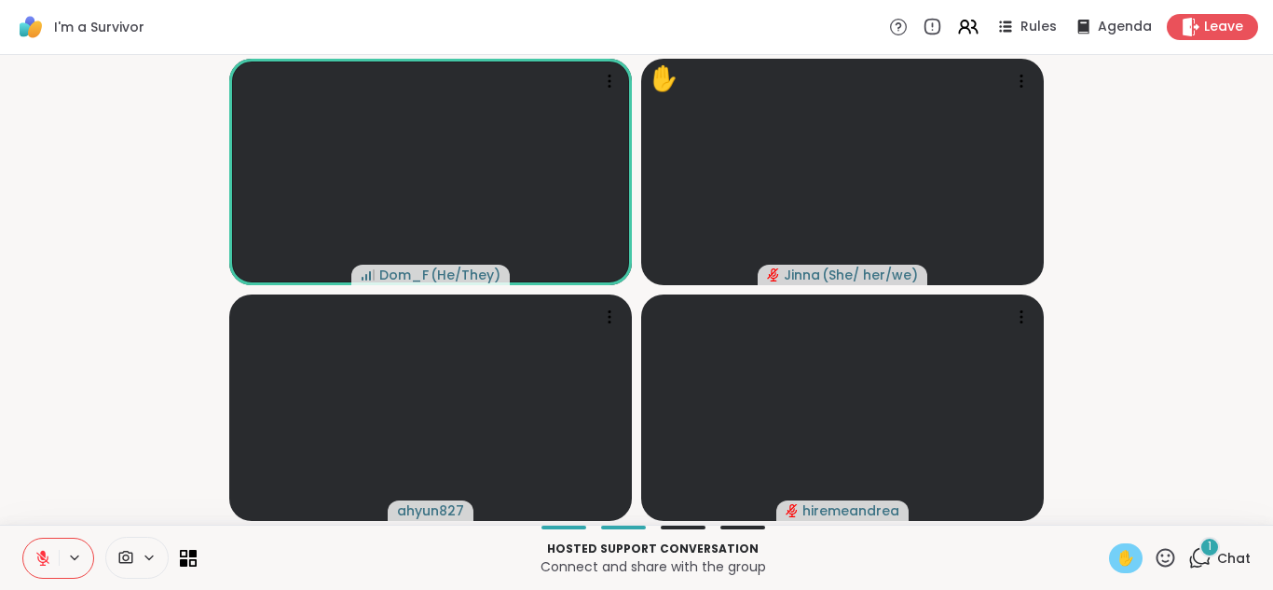
click at [1208, 546] on span "1" at bounding box center [1210, 547] width 4 height 16
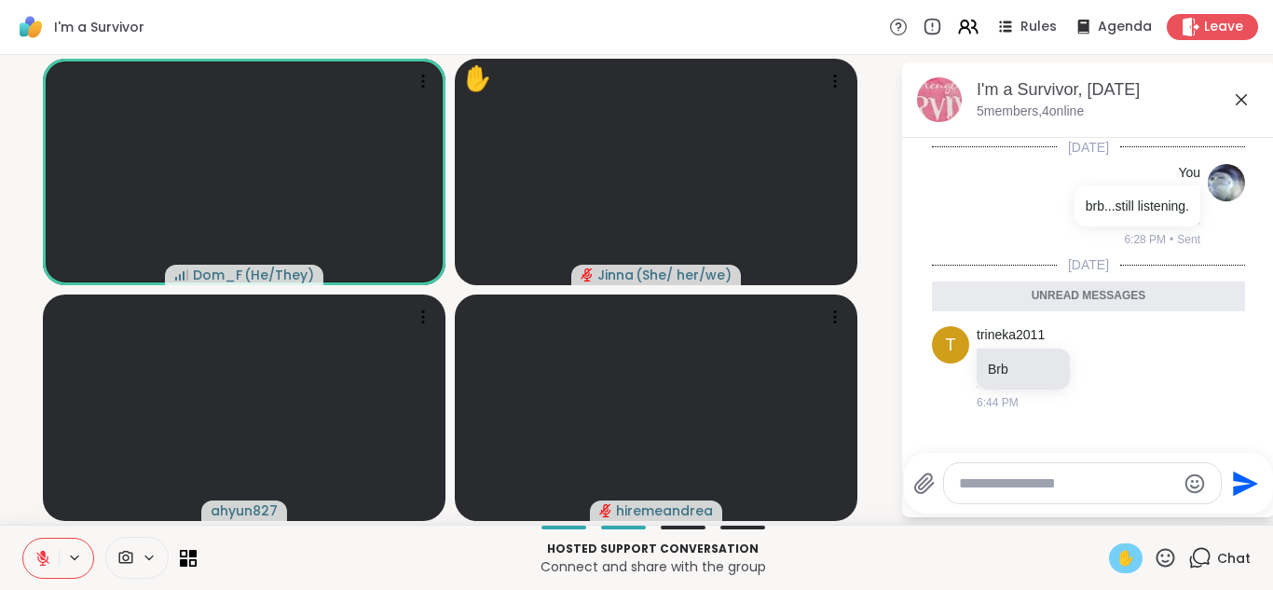
click at [1239, 92] on icon at bounding box center [1241, 100] width 22 height 22
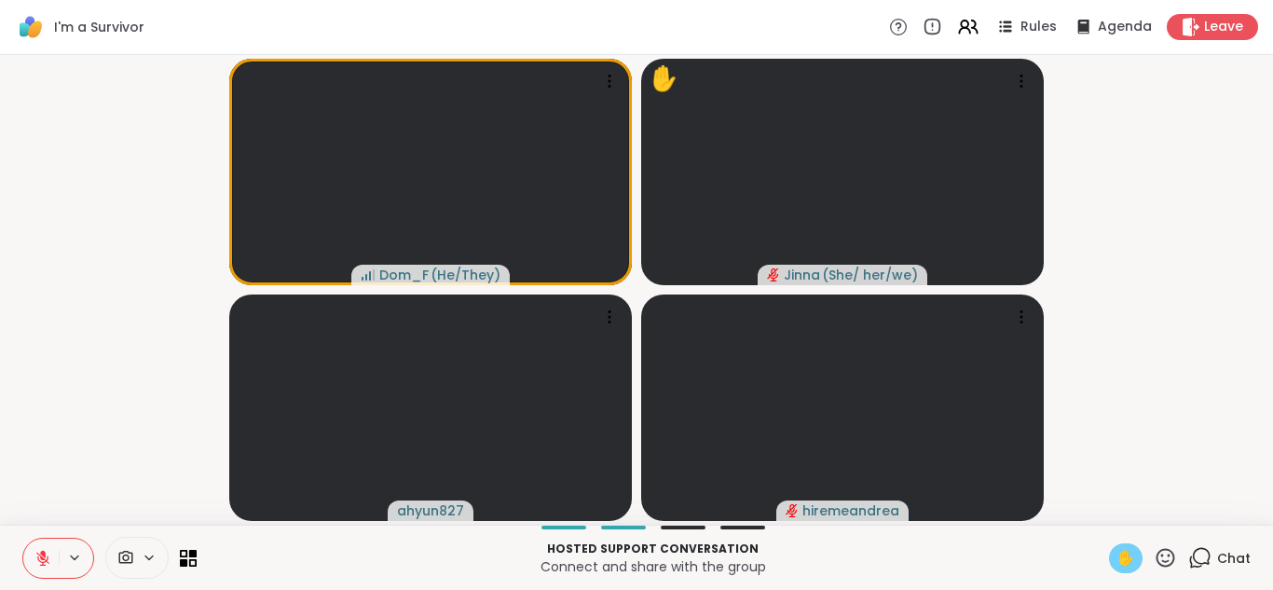
click at [1157, 550] on icon at bounding box center [1166, 557] width 19 height 19
click at [1102, 500] on span "❤️" at bounding box center [1111, 509] width 19 height 22
click at [1154, 548] on icon at bounding box center [1165, 557] width 23 height 23
click at [1225, 500] on span "🎉" at bounding box center [1234, 509] width 19 height 22
click at [1154, 552] on icon at bounding box center [1165, 557] width 23 height 23
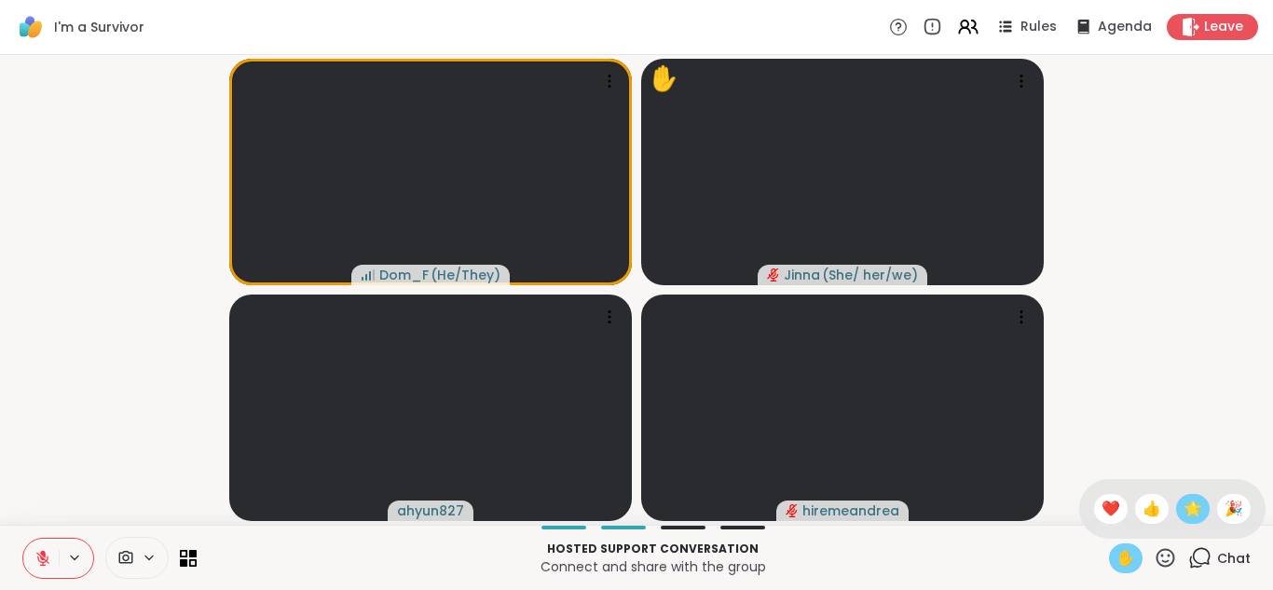
click at [1184, 499] on span "🌟" at bounding box center [1193, 509] width 19 height 22
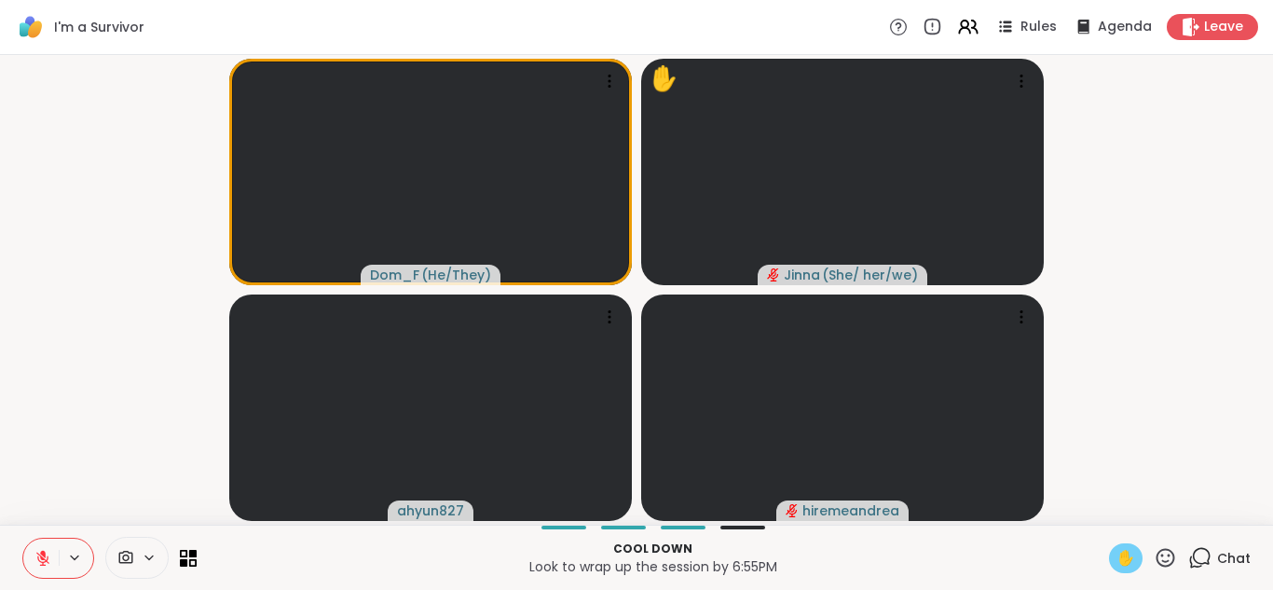
click at [1154, 547] on icon at bounding box center [1165, 557] width 23 height 23
click at [1102, 498] on span "❤️" at bounding box center [1111, 509] width 19 height 22
click at [1154, 551] on icon at bounding box center [1165, 557] width 23 height 23
click at [1102, 501] on span "❤️" at bounding box center [1111, 509] width 19 height 22
click at [1157, 550] on icon at bounding box center [1166, 557] width 19 height 19
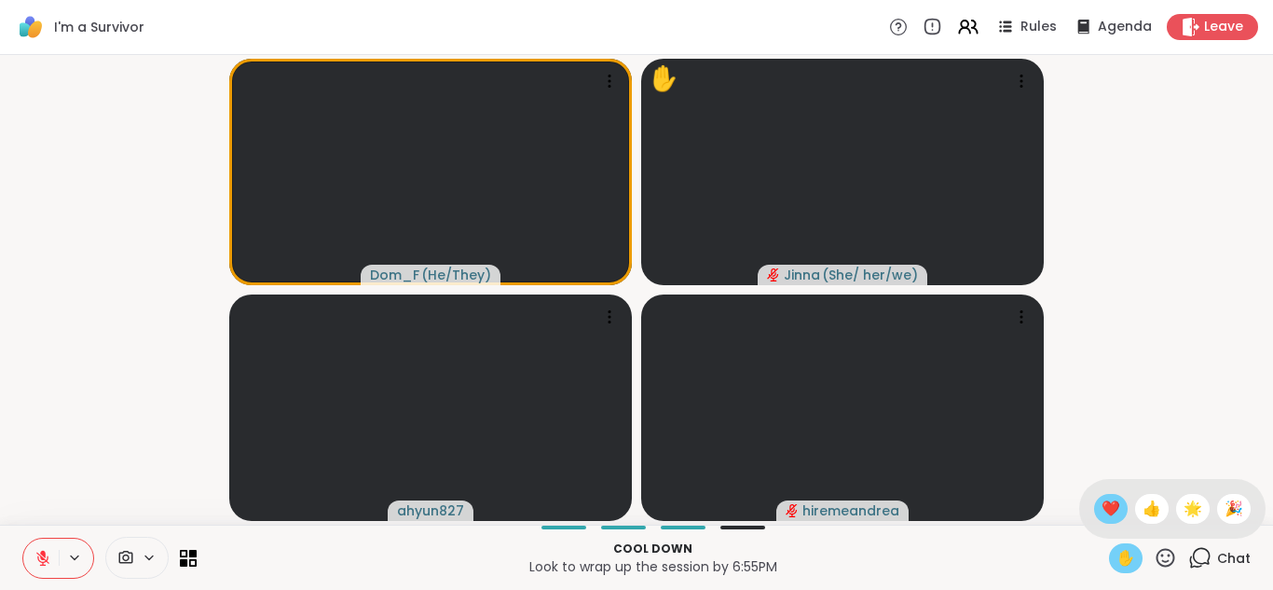
click at [1094, 496] on div "❤️" at bounding box center [1111, 509] width 34 height 30
click at [1116, 551] on span "✋" at bounding box center [1125, 558] width 19 height 22
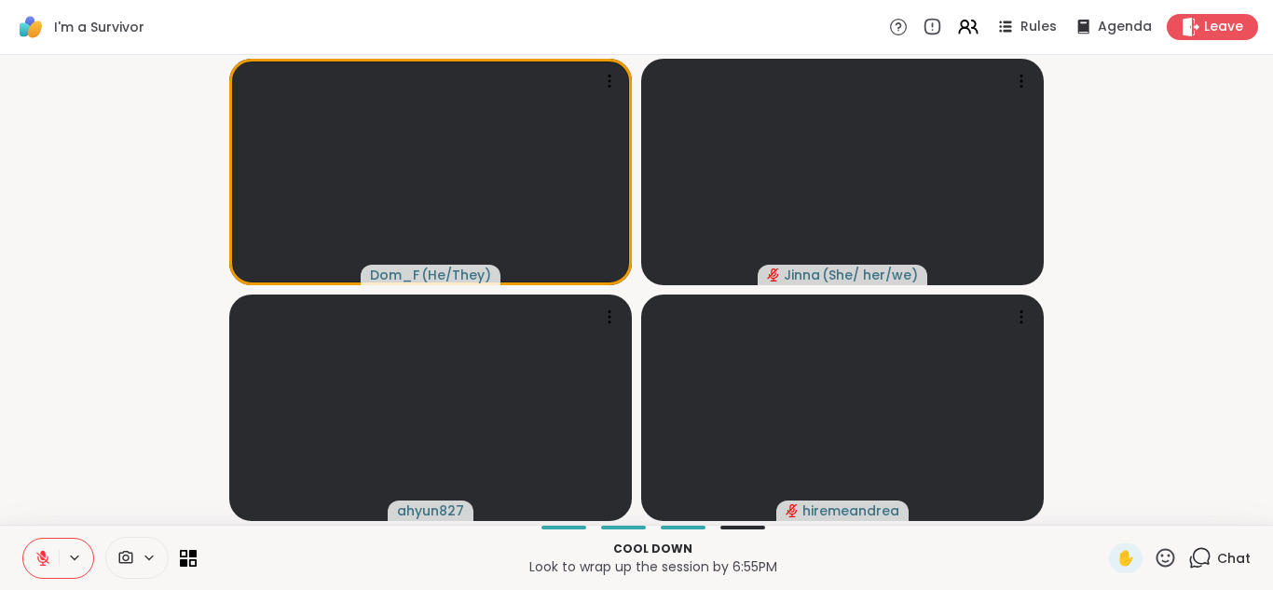
click at [1157, 549] on icon at bounding box center [1166, 557] width 19 height 19
click at [1102, 498] on span "❤️" at bounding box center [1111, 509] width 19 height 22
click at [1154, 552] on icon at bounding box center [1165, 557] width 23 height 23
click at [1102, 501] on span "❤️" at bounding box center [1111, 509] width 19 height 22
click at [1157, 549] on icon at bounding box center [1166, 557] width 19 height 19
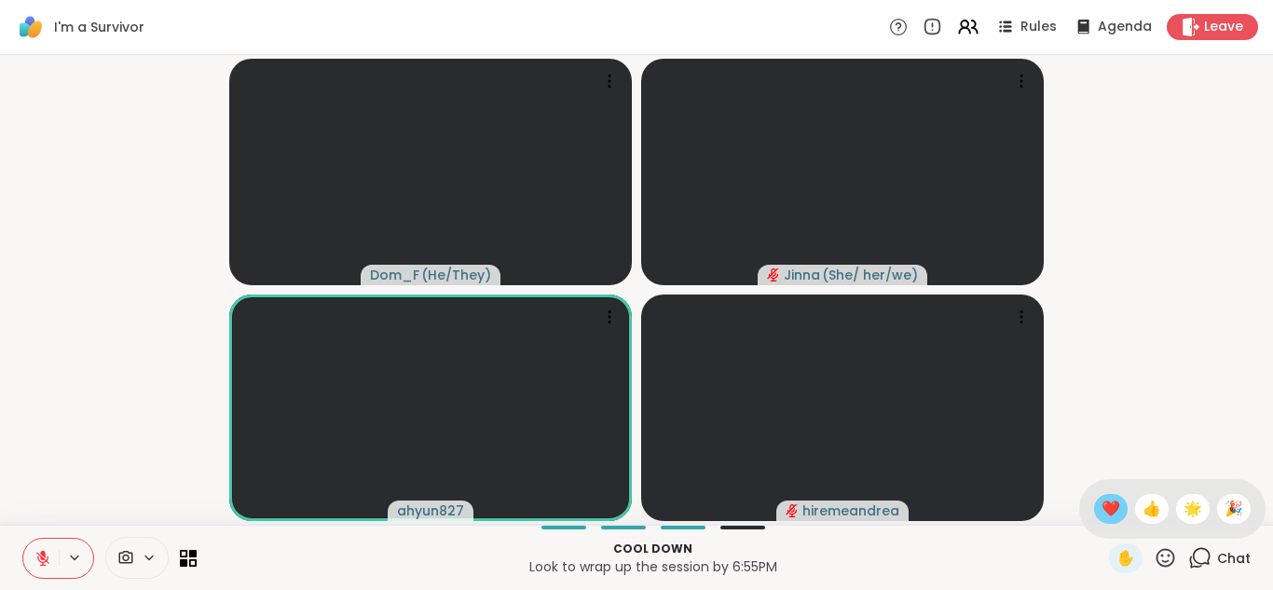
click at [1102, 500] on span "❤️" at bounding box center [1111, 509] width 19 height 22
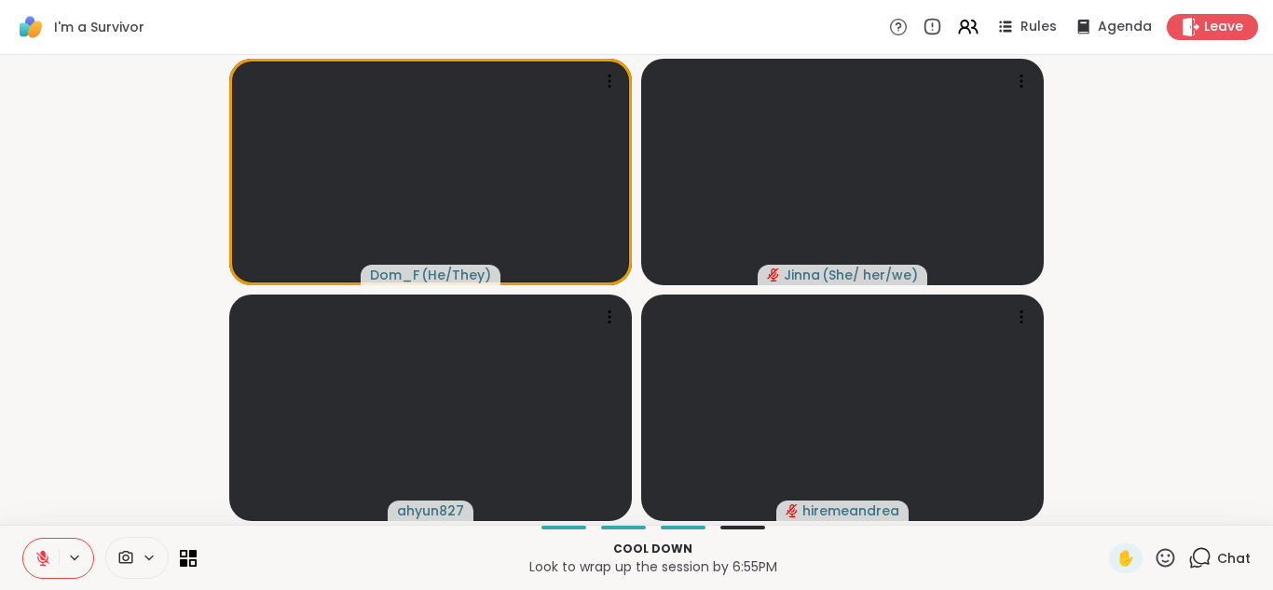
click at [1157, 550] on icon at bounding box center [1166, 557] width 19 height 19
click at [1102, 499] on span "❤️" at bounding box center [1111, 509] width 19 height 22
click at [1154, 552] on icon at bounding box center [1165, 557] width 23 height 23
click at [1094, 496] on div "❤️" at bounding box center [1111, 509] width 34 height 30
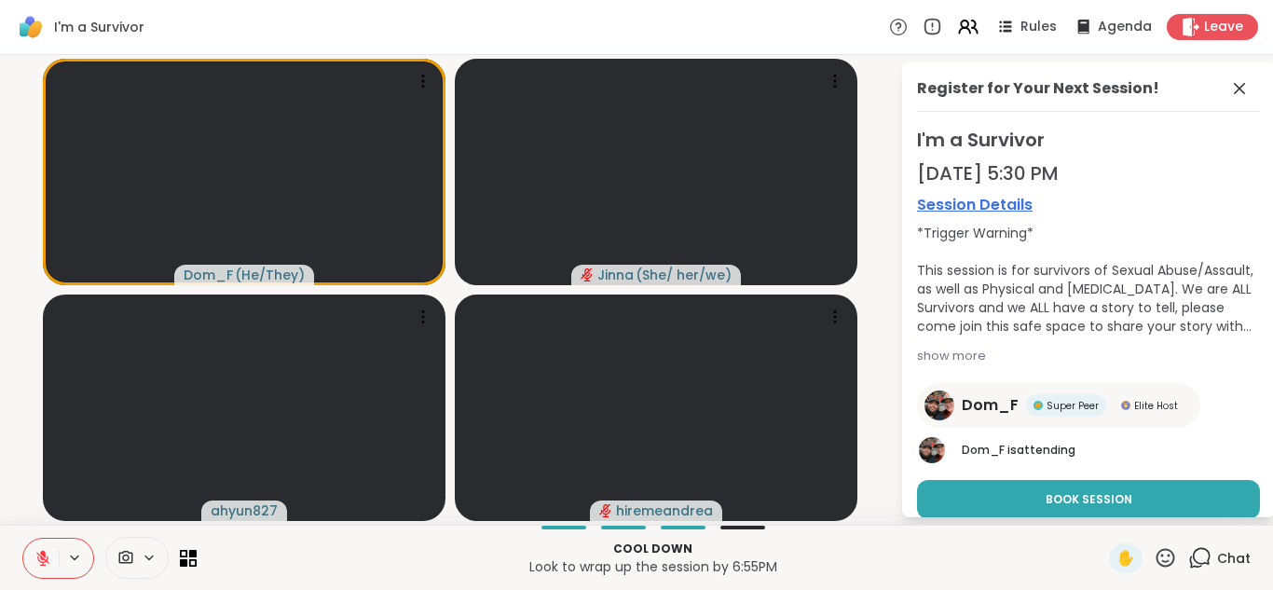
click at [1154, 549] on icon at bounding box center [1165, 557] width 23 height 23
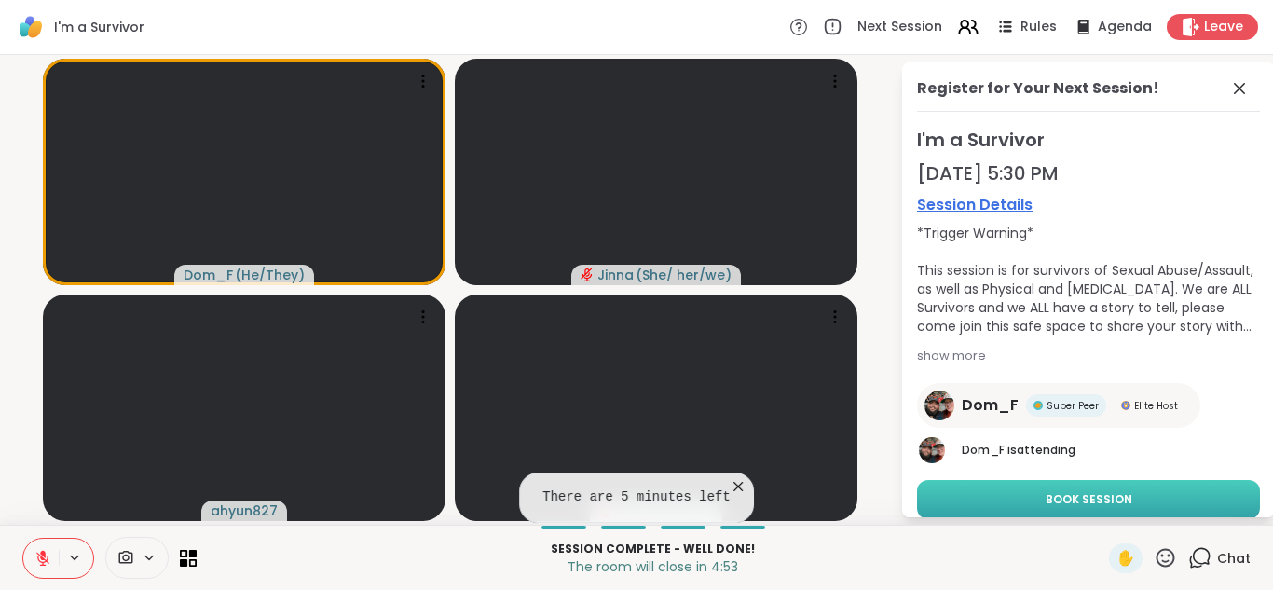
click at [1018, 491] on button "Book Session" at bounding box center [1088, 499] width 343 height 39
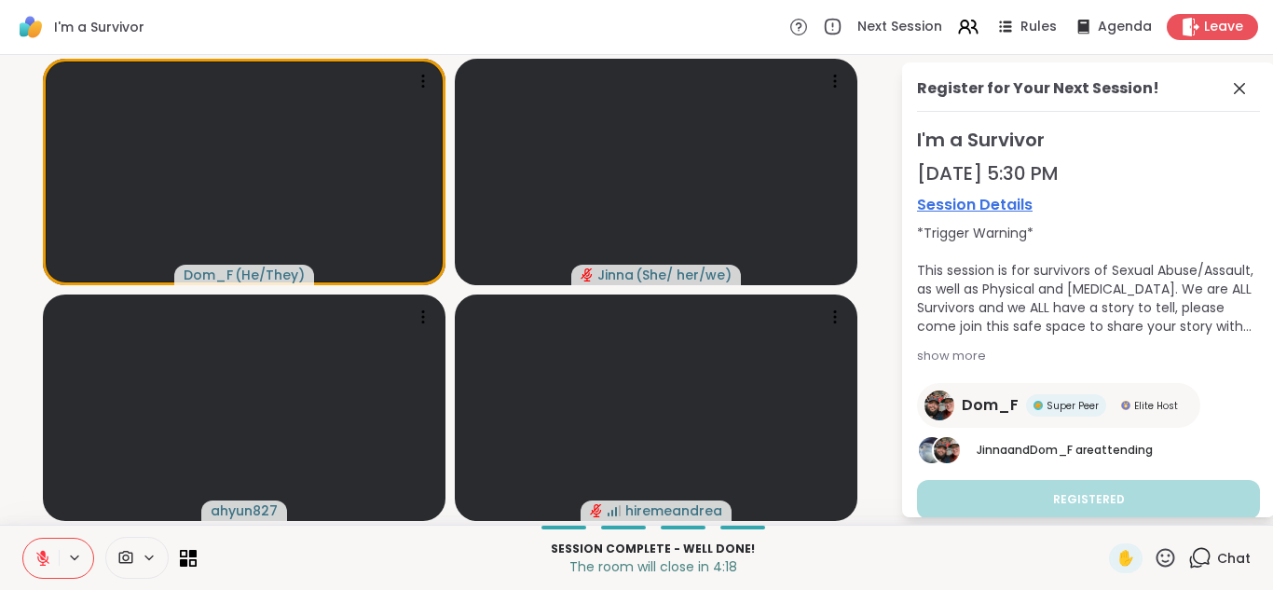
click at [40, 546] on button at bounding box center [40, 558] width 35 height 39
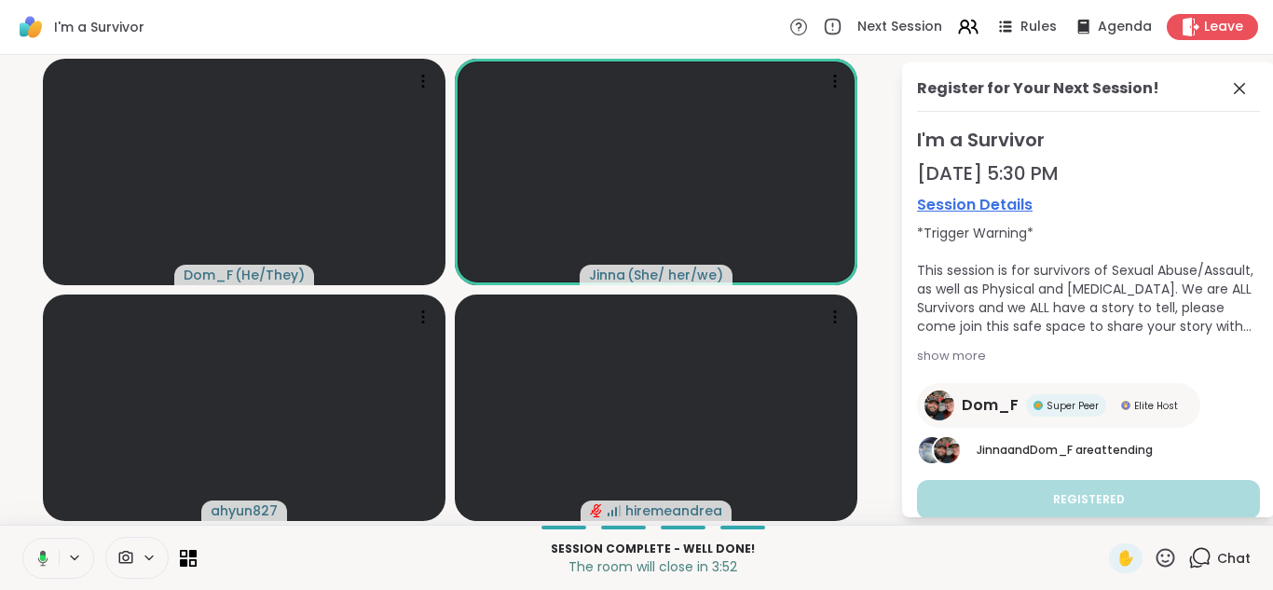
click at [40, 546] on button at bounding box center [40, 558] width 38 height 39
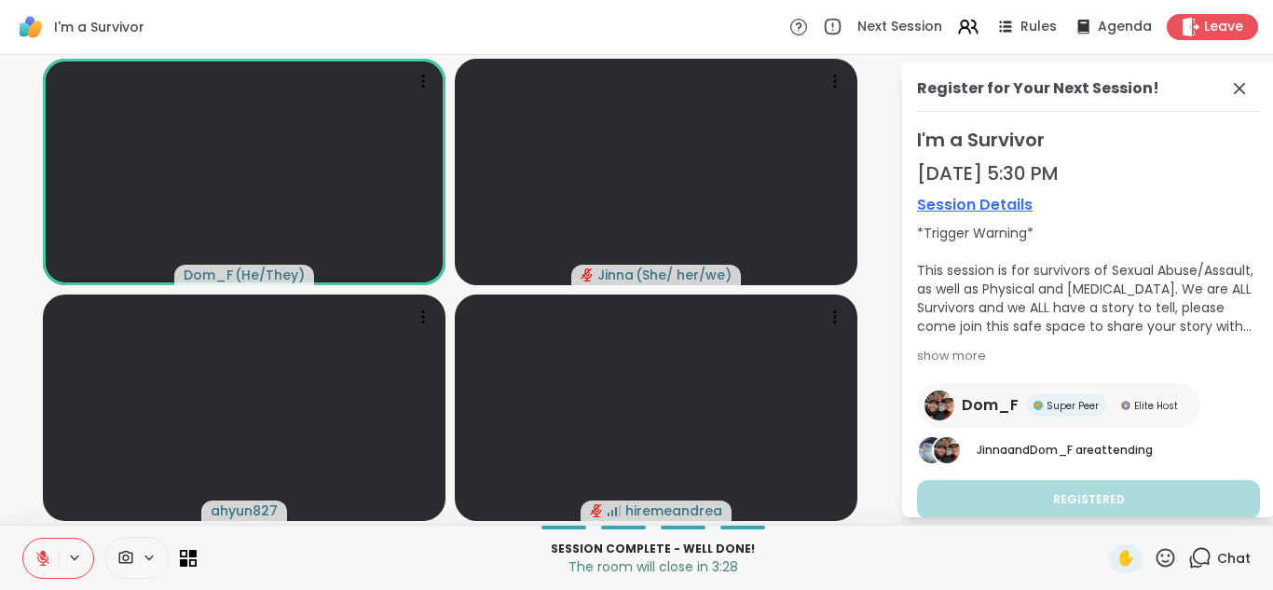
click at [1154, 554] on icon at bounding box center [1165, 557] width 23 height 23
click at [1102, 499] on span "❤️" at bounding box center [1111, 509] width 19 height 22
click at [1205, 23] on span "Leave" at bounding box center [1224, 28] width 41 height 20
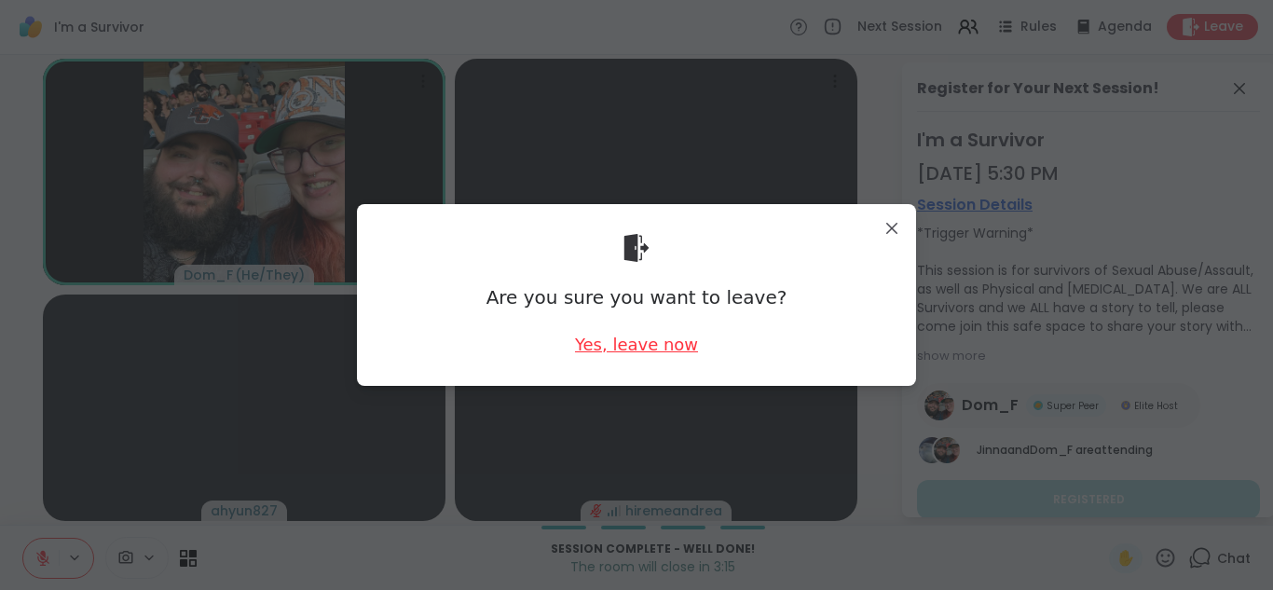
click at [641, 338] on div "Yes, leave now" at bounding box center [636, 344] width 123 height 23
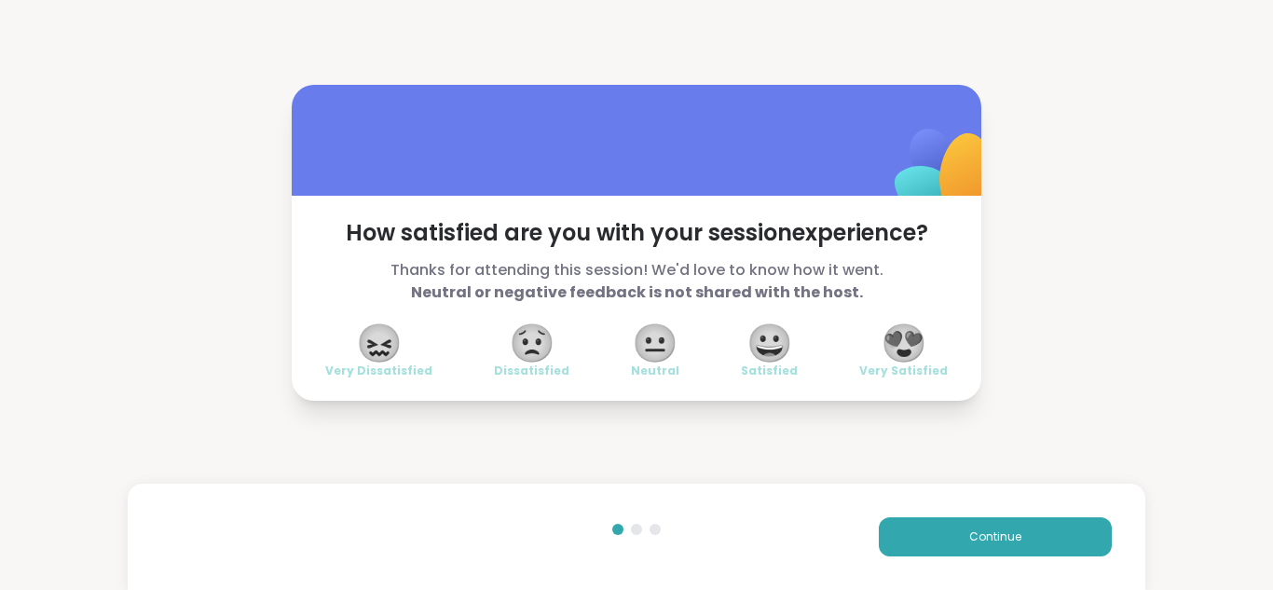
click at [766, 335] on span "😀" at bounding box center [769, 343] width 47 height 34
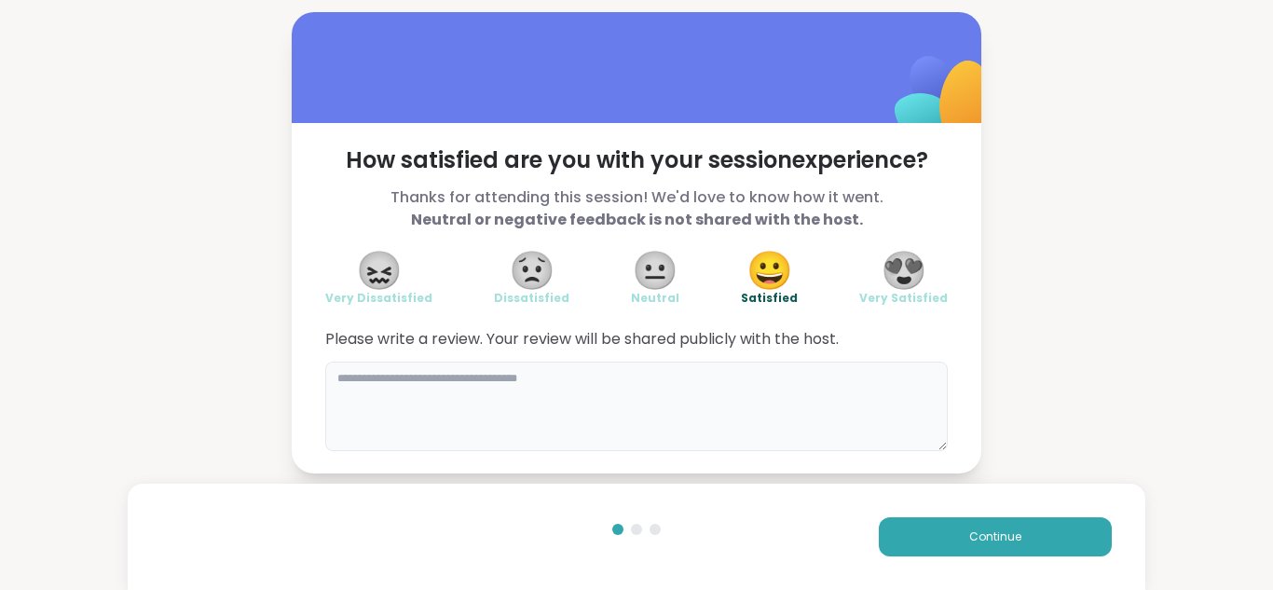
click at [328, 378] on textarea at bounding box center [636, 406] width 623 height 89
click at [553, 375] on textarea "**********" at bounding box center [636, 406] width 623 height 89
click at [548, 375] on textarea "**********" at bounding box center [636, 406] width 623 height 89
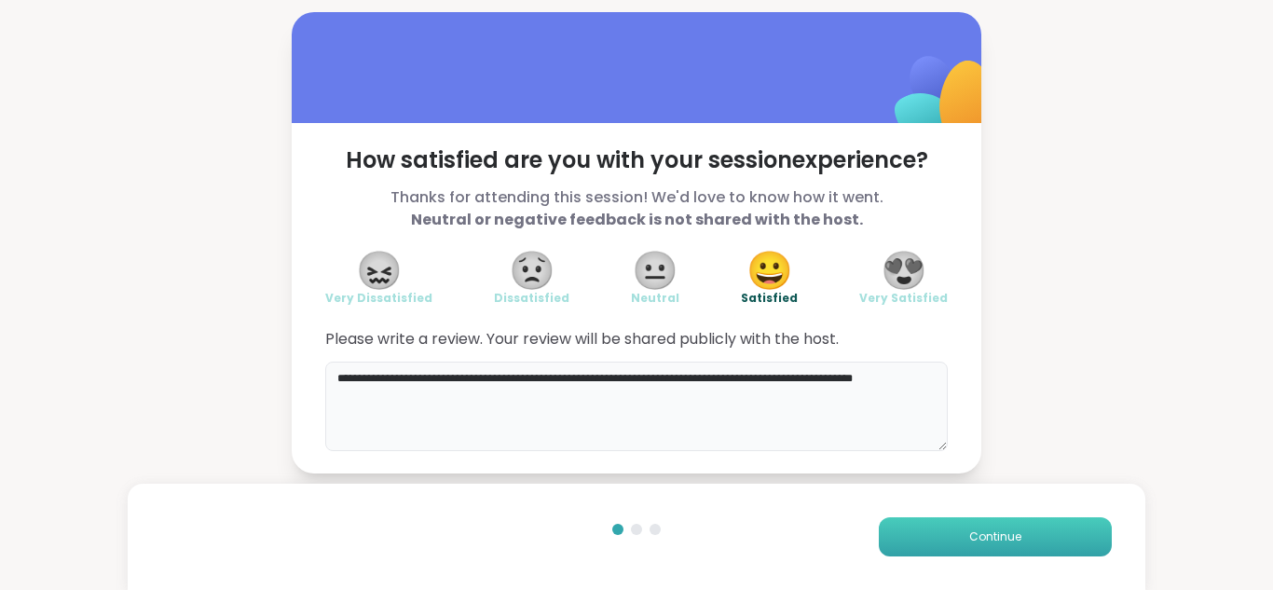
type textarea "**********"
click at [982, 527] on button "Continue" at bounding box center [995, 536] width 233 height 39
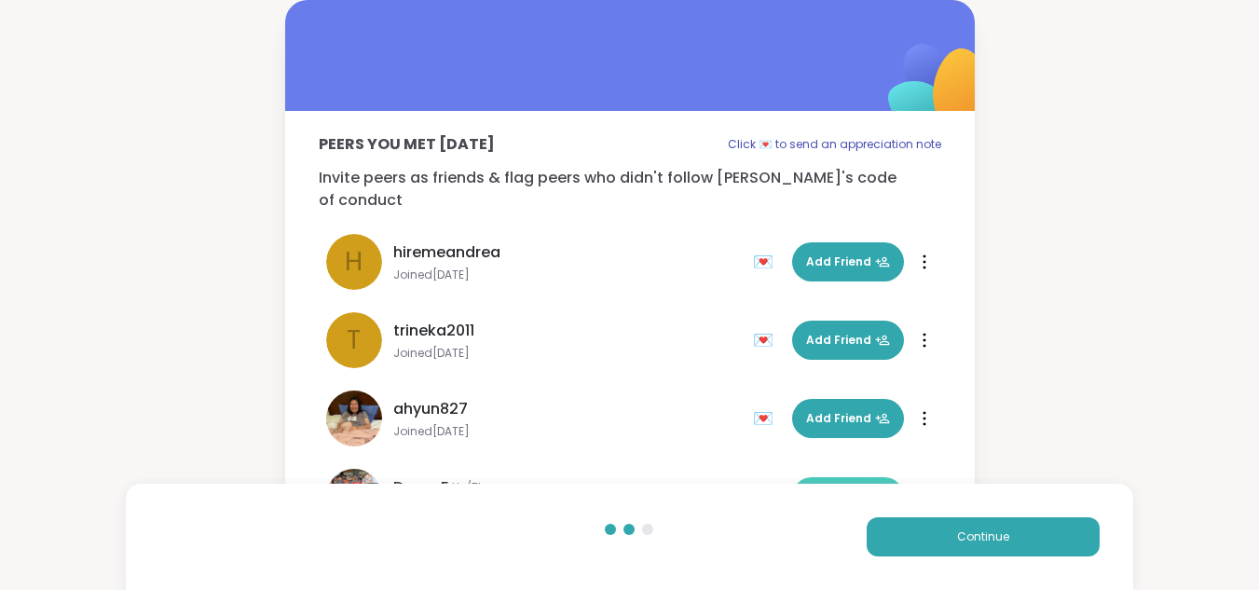
click at [857, 477] on button "Add Friend" at bounding box center [848, 496] width 112 height 39
click at [999, 533] on span "Continue" at bounding box center [983, 536] width 52 height 17
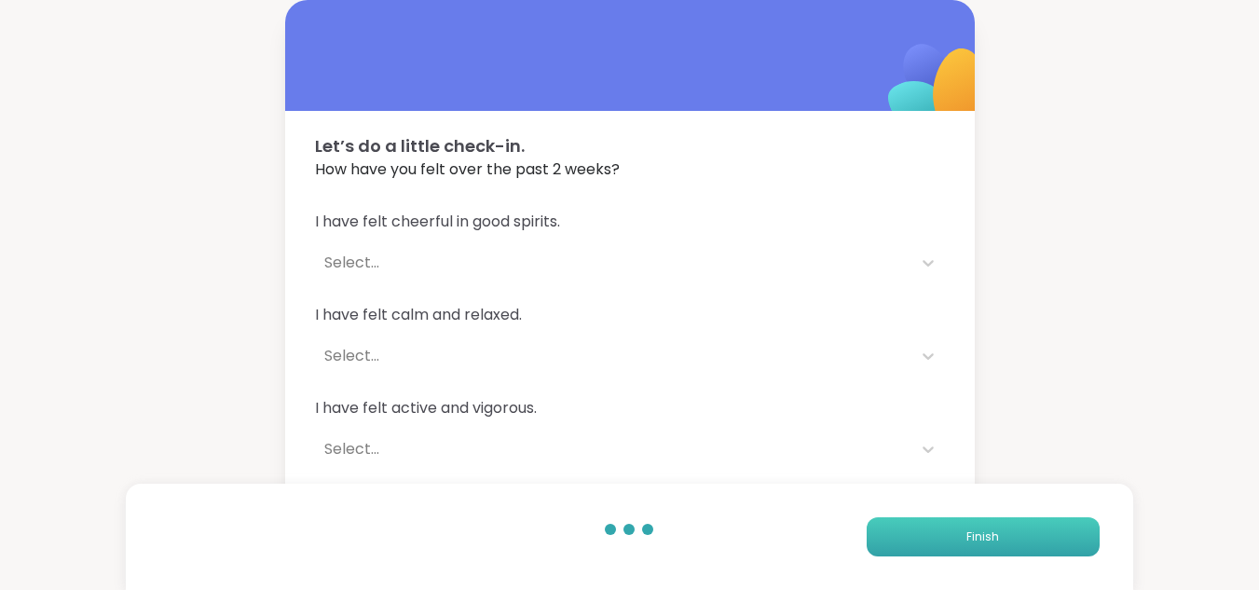
click at [999, 533] on button "Finish" at bounding box center [983, 536] width 233 height 39
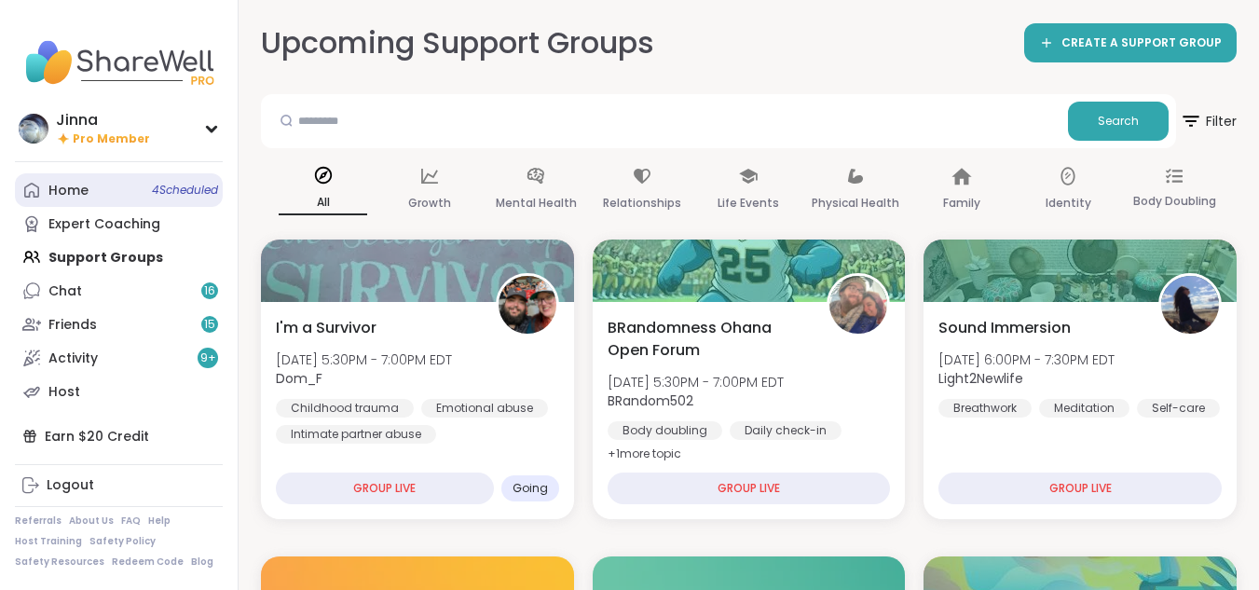
click at [61, 184] on div "Home 4 Scheduled" at bounding box center [68, 191] width 40 height 19
